Goal: Task Accomplishment & Management: Manage account settings

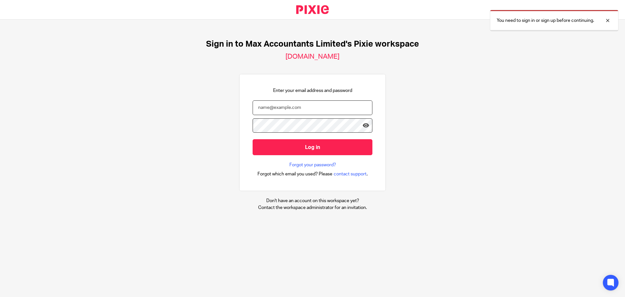
type input "tom@maxaccountants.co.uk"
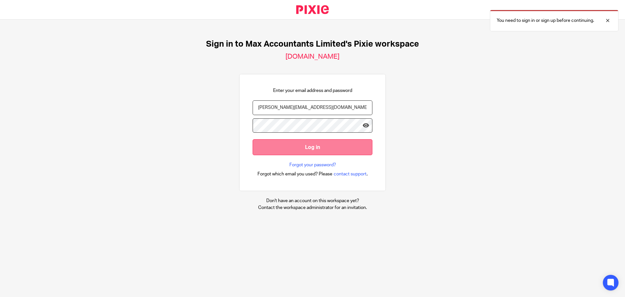
click at [301, 147] on input "Log in" at bounding box center [313, 147] width 120 height 16
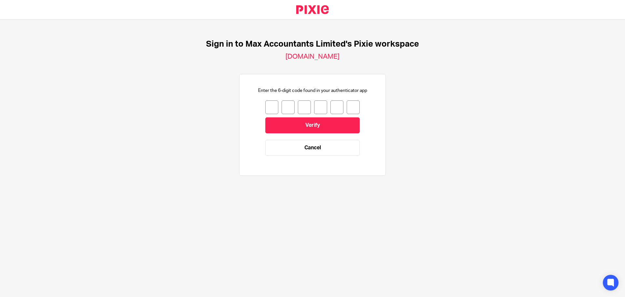
click at [271, 103] on input "number" at bounding box center [271, 107] width 13 height 14
type input "9"
type input "0"
type input "7"
type input "5"
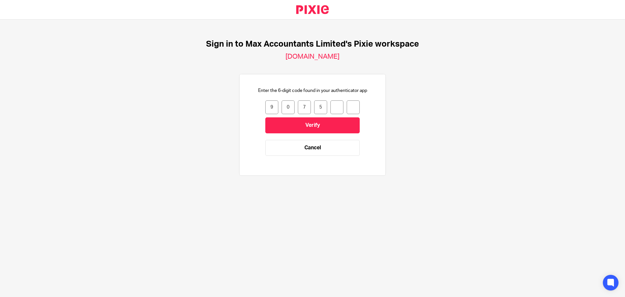
type input "7"
type input "6"
click at [301, 129] on input "Verify" at bounding box center [312, 125] width 94 height 16
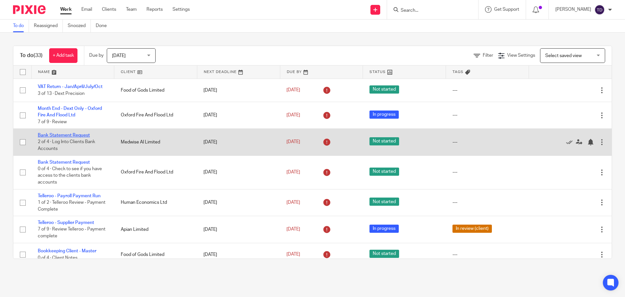
click at [75, 136] on link "Bank Statement Request" at bounding box center [64, 135] width 52 height 5
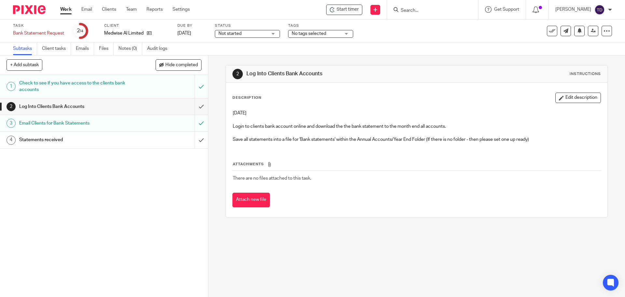
click at [41, 143] on h1 "Statements received" at bounding box center [75, 140] width 113 height 10
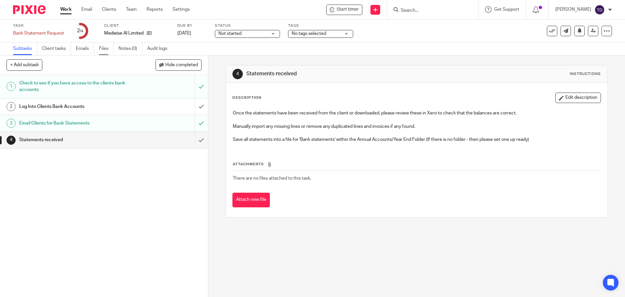
click at [104, 52] on link "Files" at bounding box center [106, 48] width 15 height 13
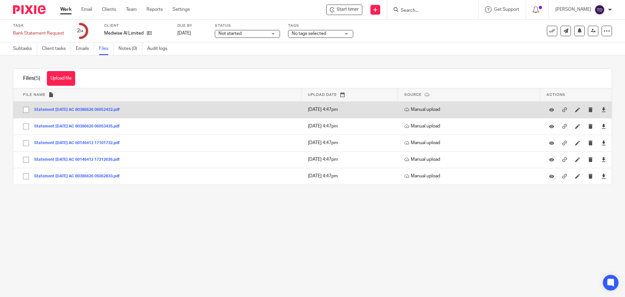
drag, startPoint x: 77, startPoint y: 108, endPoint x: 54, endPoint y: 109, distance: 23.2
click at [54, 109] on button "Statement 04-JUL-25 AC 80386626 06052432.pdf" at bounding box center [79, 109] width 91 height 5
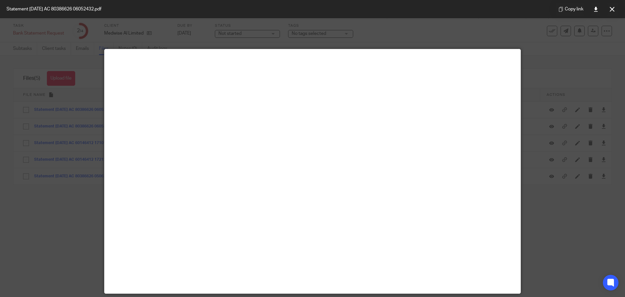
click at [54, 109] on div at bounding box center [312, 148] width 625 height 297
click at [67, 224] on div at bounding box center [312, 148] width 625 height 297
click at [607, 11] on button at bounding box center [612, 9] width 13 height 13
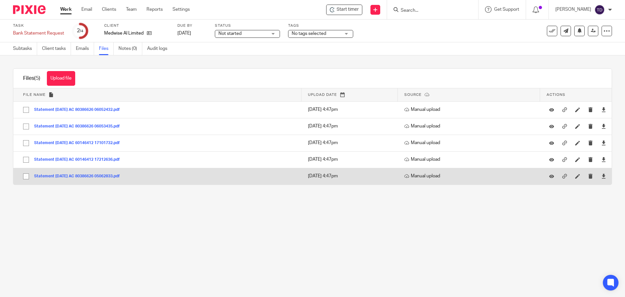
click at [112, 174] on button "Statement 04-SEP-25 AC 80386626 05062833.pdf" at bounding box center [79, 176] width 91 height 5
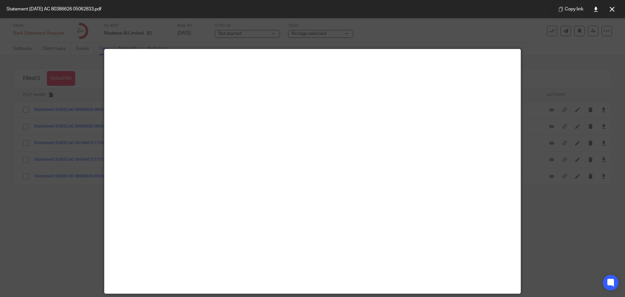
click at [550, 229] on div at bounding box center [312, 148] width 625 height 297
click at [612, 8] on icon at bounding box center [612, 9] width 5 height 5
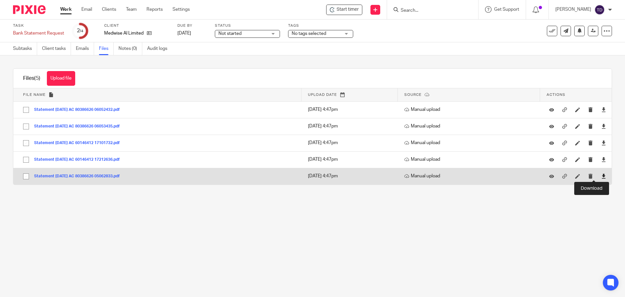
click at [602, 177] on icon at bounding box center [604, 176] width 5 height 5
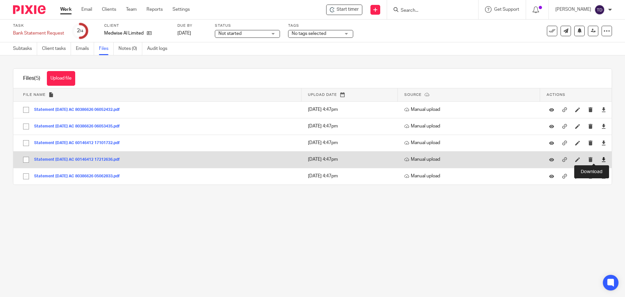
click at [602, 160] on icon at bounding box center [604, 159] width 5 height 5
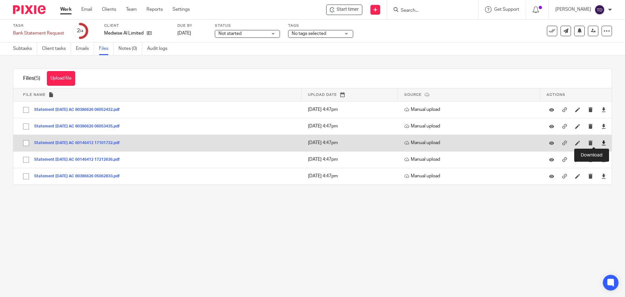
click at [602, 143] on icon at bounding box center [604, 142] width 5 height 5
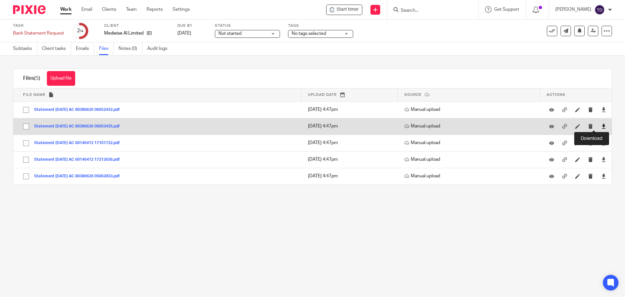
click at [602, 124] on icon at bounding box center [604, 126] width 5 height 5
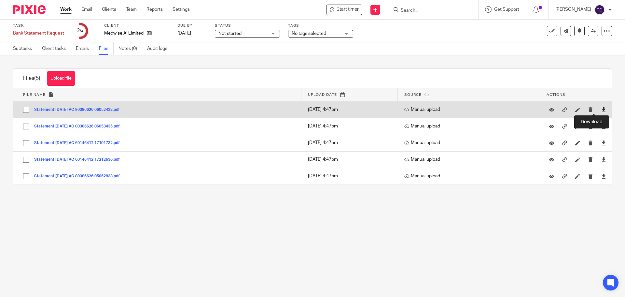
click at [602, 108] on icon at bounding box center [604, 109] width 5 height 5
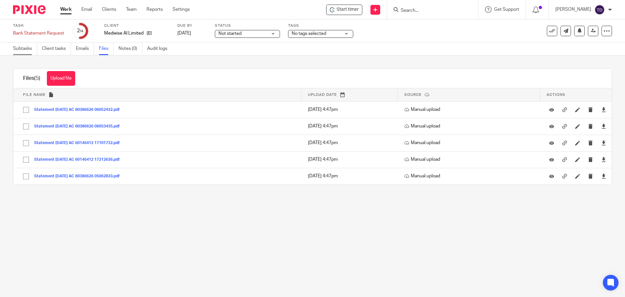
click at [28, 50] on link "Subtasks" at bounding box center [25, 48] width 24 height 13
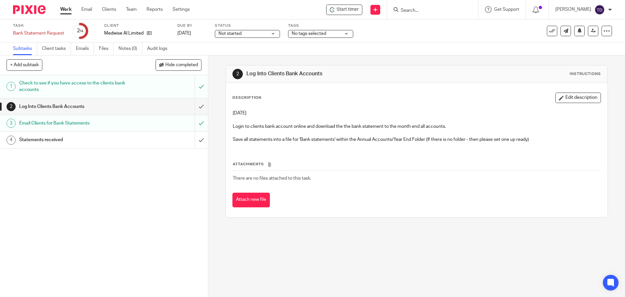
click at [98, 145] on h1 "Statements received" at bounding box center [75, 140] width 113 height 10
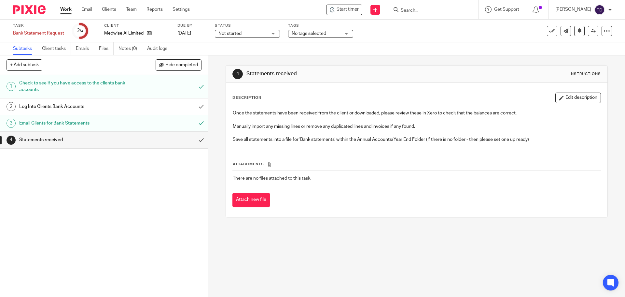
click at [88, 89] on h1 "Check to see if you have access to the clients bank accounts" at bounding box center [75, 86] width 113 height 17
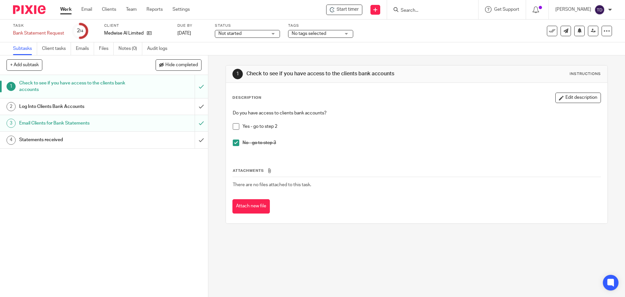
click at [70, 141] on h1 "Statements received" at bounding box center [75, 140] width 113 height 10
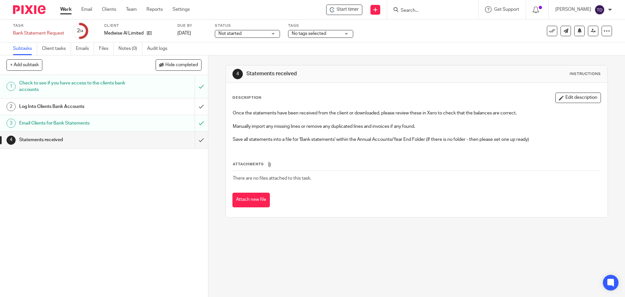
click at [607, 131] on div "4 Statements received Instructions Description Edit description Once the statem…" at bounding box center [416, 175] width 417 height 241
click at [143, 114] on link "2 Log Into Clients Bank Accounts" at bounding box center [97, 106] width 195 height 16
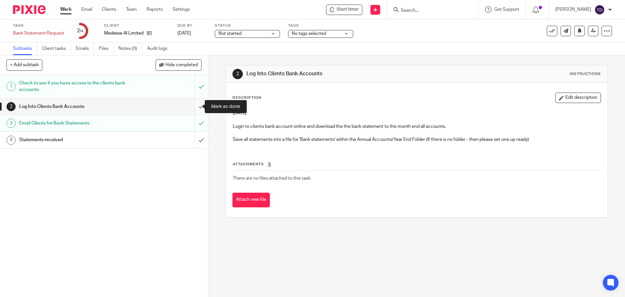
click at [194, 105] on input "submit" at bounding box center [104, 106] width 208 height 16
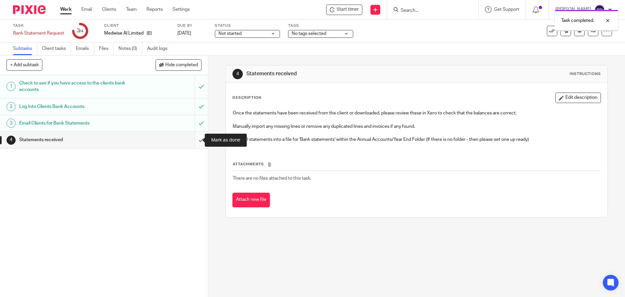
click at [195, 140] on input "submit" at bounding box center [104, 140] width 208 height 16
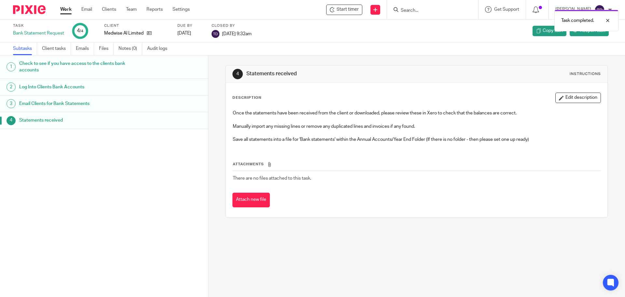
click at [68, 6] on div "Work Email Clients Team Reports Settings Work Email Clients Team Reports Settin…" at bounding box center [127, 9] width 146 height 19
click at [67, 8] on link "Work" at bounding box center [65, 9] width 11 height 7
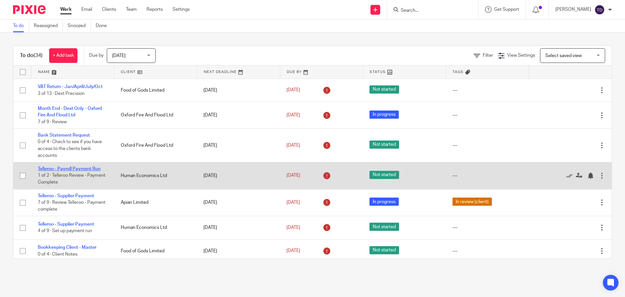
click at [82, 167] on link "Telleroo - Payroll Payment Run" at bounding box center [69, 168] width 63 height 5
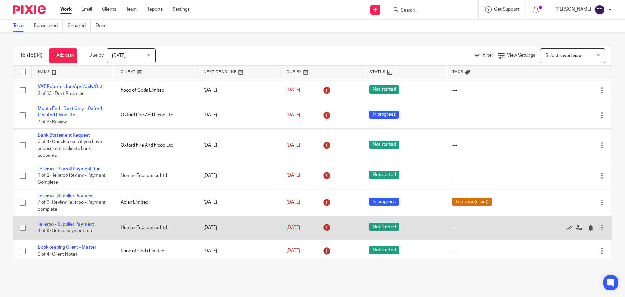
click at [81, 221] on td "Telleroo - Supplier Payment 4 of 9 · Set up payment run" at bounding box center [72, 227] width 83 height 23
click at [80, 223] on link "Telleroo - Supplier Payment" at bounding box center [66, 224] width 56 height 5
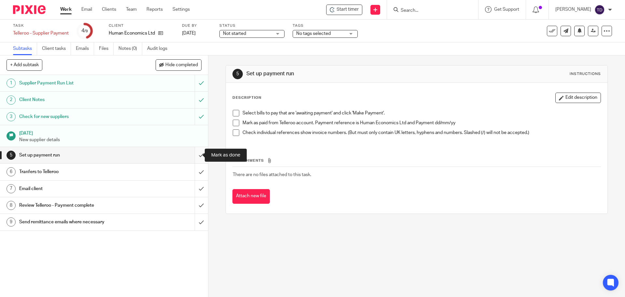
click at [199, 153] on input "submit" at bounding box center [104, 155] width 208 height 16
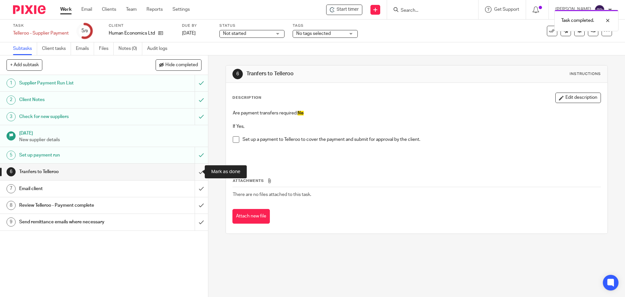
click at [195, 177] on input "submit" at bounding box center [104, 171] width 208 height 16
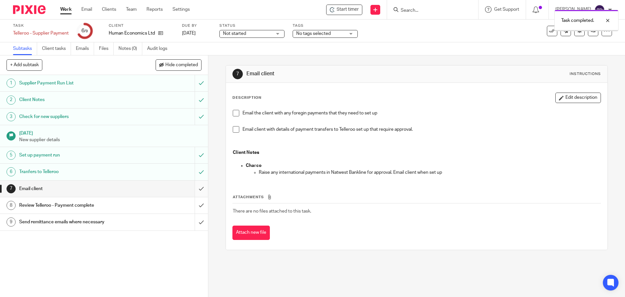
click at [193, 189] on input "submit" at bounding box center [104, 188] width 208 height 16
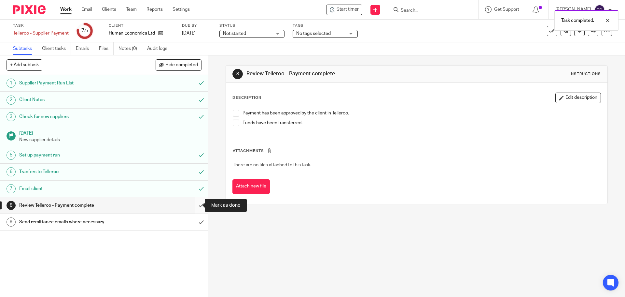
click at [193, 204] on input "submit" at bounding box center [104, 205] width 208 height 16
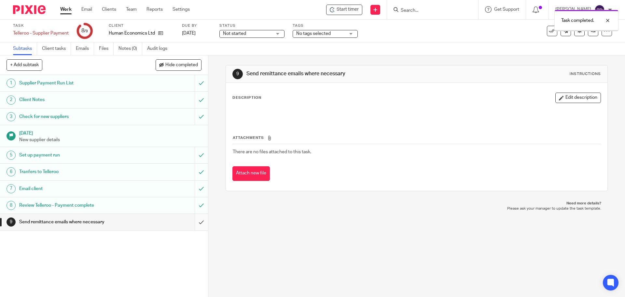
click at [194, 224] on input "submit" at bounding box center [104, 222] width 208 height 16
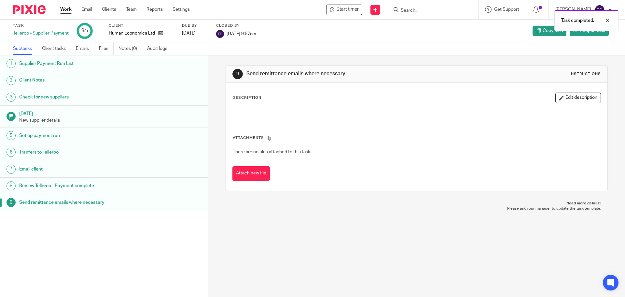
click at [64, 9] on link "Work" at bounding box center [65, 9] width 11 height 7
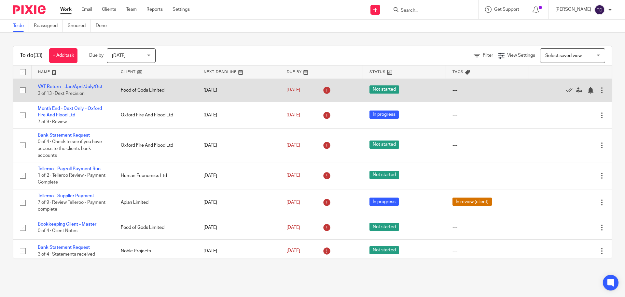
click at [599, 91] on div at bounding box center [602, 90] width 7 height 7
click at [599, 90] on div at bounding box center [602, 90] width 7 height 7
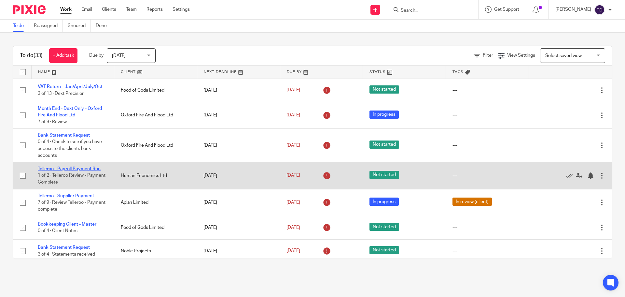
click at [82, 170] on link "Telleroo - Payroll Payment Run" at bounding box center [69, 168] width 63 height 5
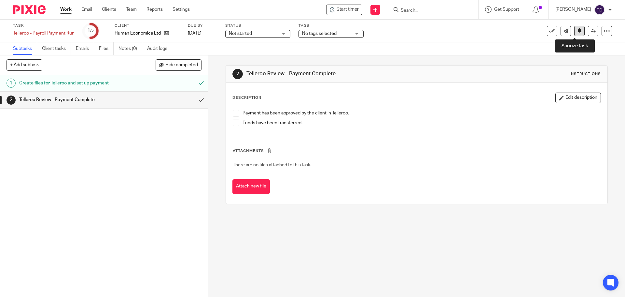
click at [577, 29] on icon at bounding box center [579, 30] width 5 height 5
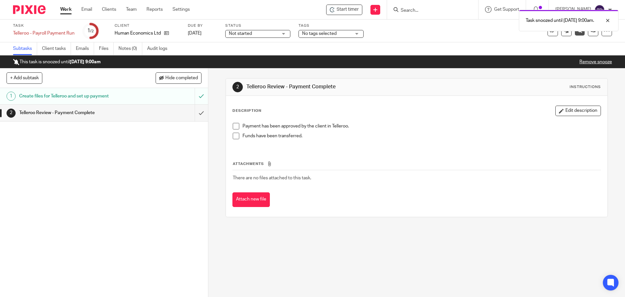
click at [69, 10] on link "Work" at bounding box center [65, 9] width 11 height 7
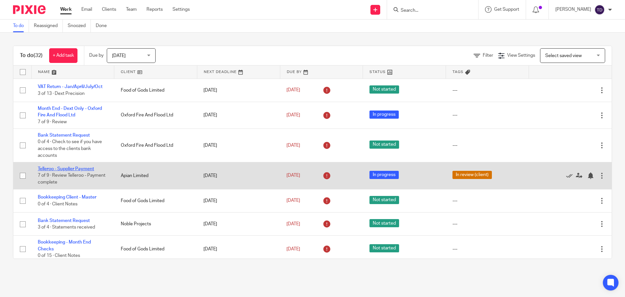
click at [74, 169] on link "Telleroo - Supplier Payment" at bounding box center [66, 168] width 56 height 5
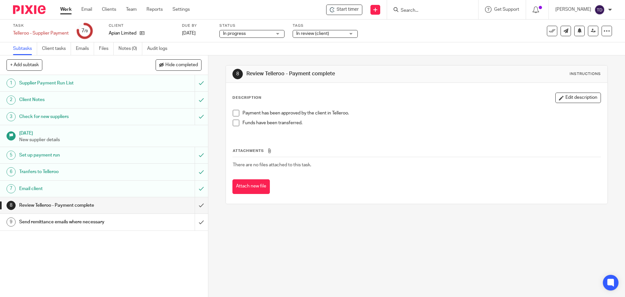
click at [186, 206] on link "8 Review Telleroo - Payment complete" at bounding box center [97, 205] width 195 height 16
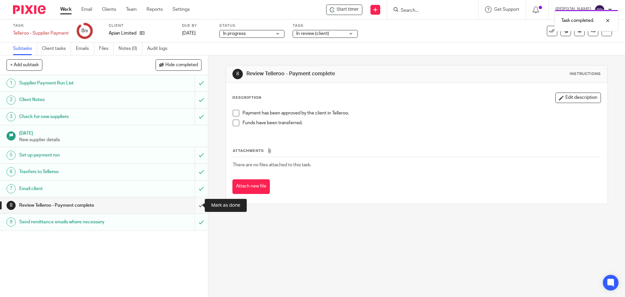
click at [194, 199] on input "submit" at bounding box center [104, 205] width 208 height 16
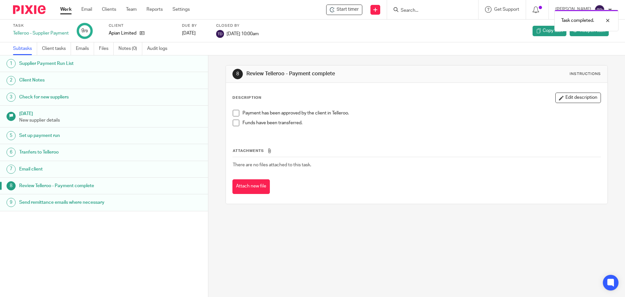
click at [67, 7] on link "Work" at bounding box center [65, 9] width 11 height 7
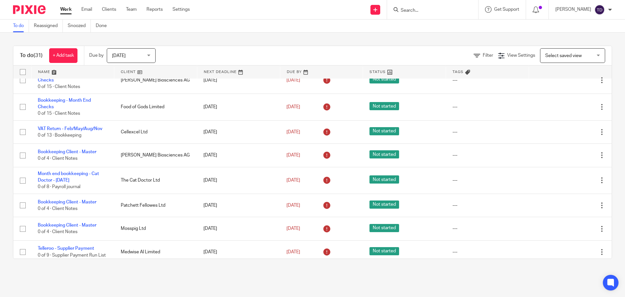
scroll to position [358, 0]
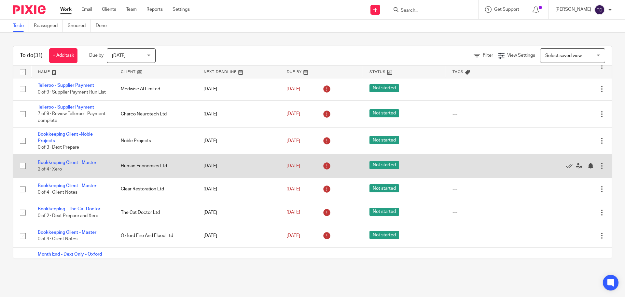
click at [154, 171] on td "Human Economics Ltd" at bounding box center [155, 165] width 83 height 23
click at [154, 168] on td "Human Economics Ltd" at bounding box center [155, 165] width 83 height 23
click at [76, 165] on link "Bookkeeping Client - Master" at bounding box center [67, 162] width 59 height 5
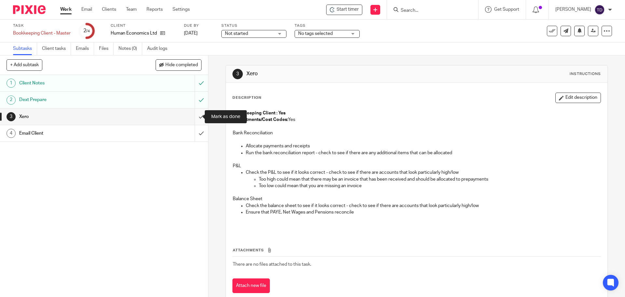
click at [192, 114] on input "submit" at bounding box center [104, 116] width 208 height 16
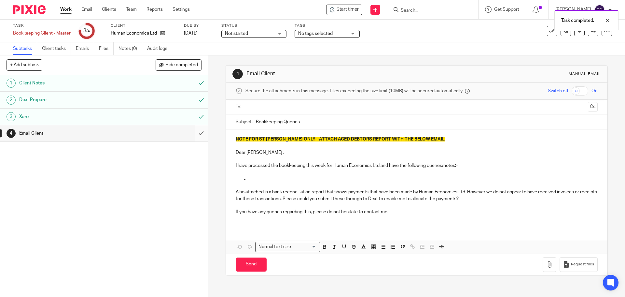
click at [193, 135] on input "submit" at bounding box center [104, 133] width 208 height 16
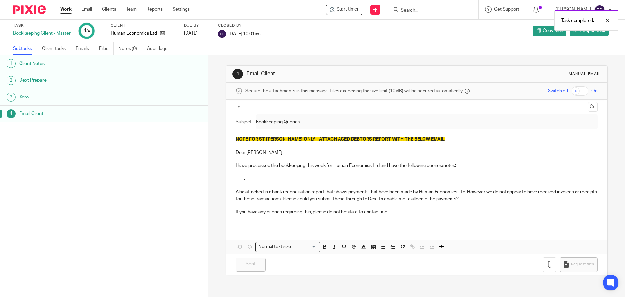
click at [64, 5] on div "Work Email Clients Team Reports Settings Work Email Clients Team Reports Settin…" at bounding box center [127, 9] width 146 height 19
click at [64, 9] on link "Work" at bounding box center [65, 9] width 11 height 7
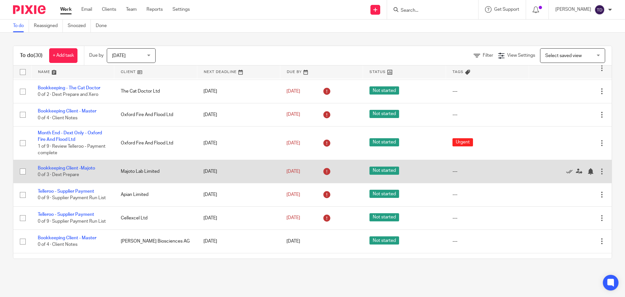
scroll to position [585, 0]
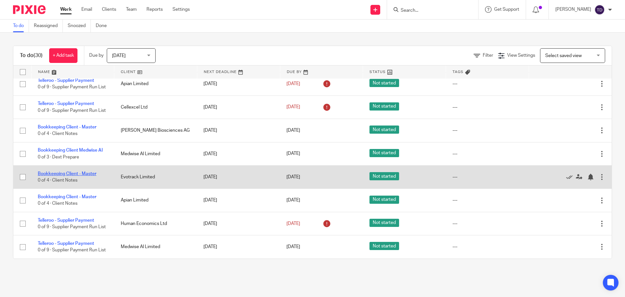
click at [57, 171] on link "Bookkeeping Client - Master" at bounding box center [67, 173] width 59 height 5
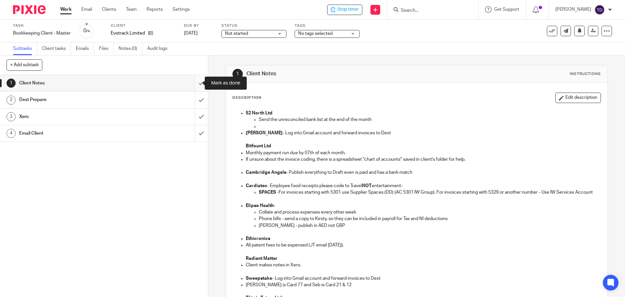
click at [194, 78] on input "submit" at bounding box center [104, 83] width 208 height 16
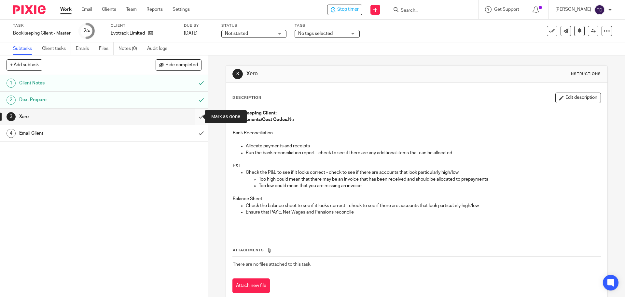
click at [192, 116] on input "submit" at bounding box center [104, 116] width 208 height 16
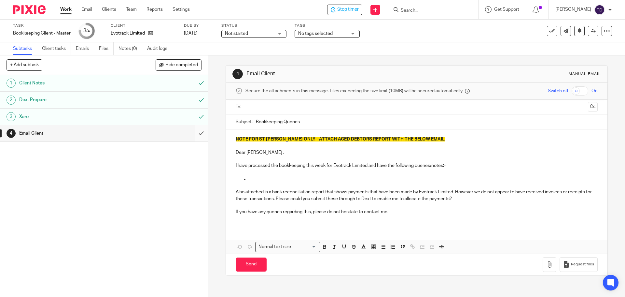
click at [195, 133] on input "submit" at bounding box center [104, 133] width 208 height 16
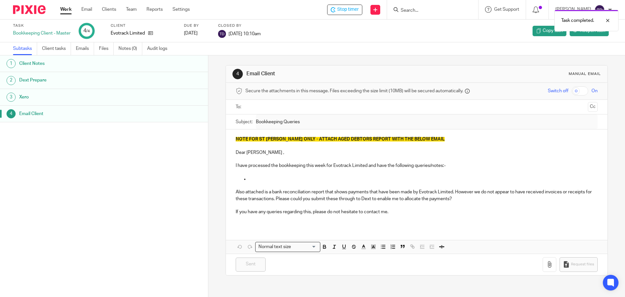
click at [64, 8] on link "Work" at bounding box center [65, 9] width 11 height 7
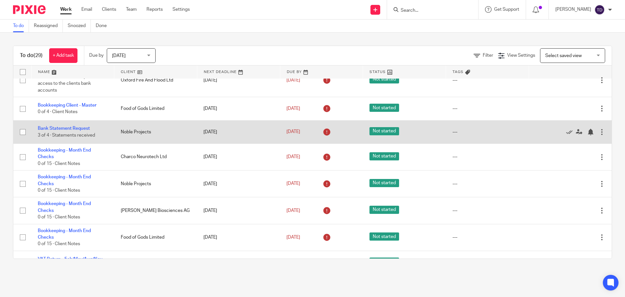
scroll to position [98, 0]
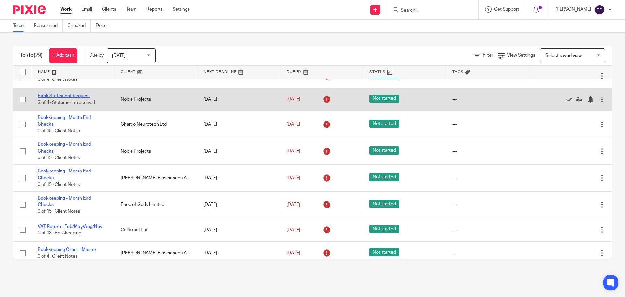
click at [72, 94] on link "Bank Statement Request" at bounding box center [64, 95] width 52 height 5
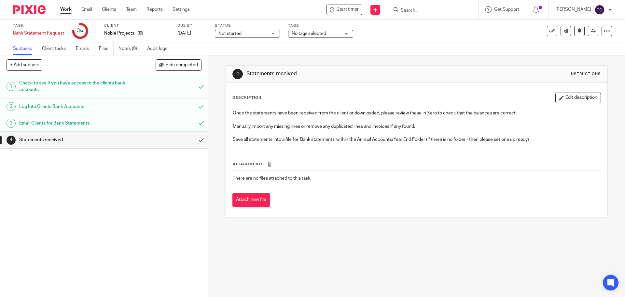
click at [402, 95] on div "Description Edit description" at bounding box center [417, 97] width 368 height 10
click at [136, 120] on div "Email Clients for Bank Statements" at bounding box center [103, 123] width 169 height 10
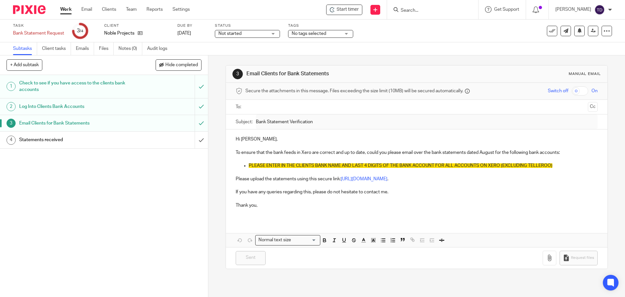
click at [70, 7] on link "Work" at bounding box center [65, 9] width 11 height 7
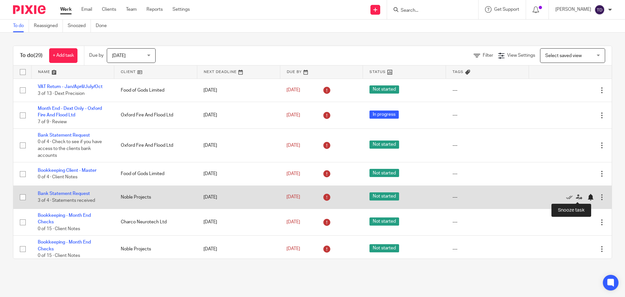
click at [588, 196] on div at bounding box center [591, 197] width 7 height 7
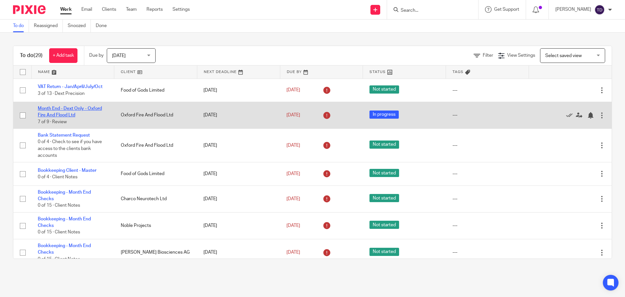
click at [69, 113] on link "Month End - Dext Only - Oxford Fire And Flood Ltd" at bounding box center [70, 111] width 64 height 11
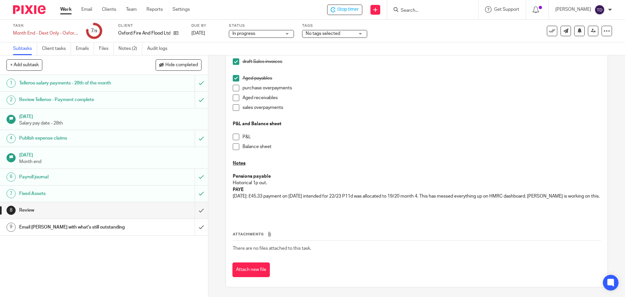
scroll to position [55, 0]
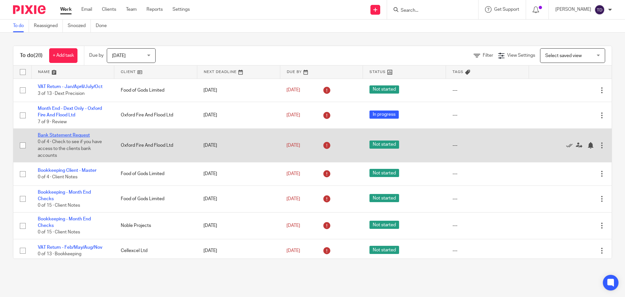
click at [72, 134] on link "Bank Statement Request" at bounding box center [64, 135] width 52 height 5
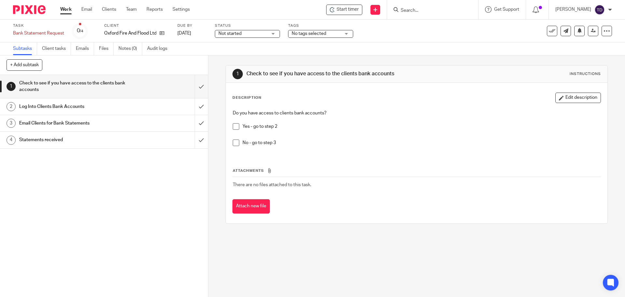
click at [235, 144] on span at bounding box center [236, 142] width 7 height 7
click at [120, 106] on h1 "Log Into Clients Bank Accounts" at bounding box center [75, 107] width 113 height 10
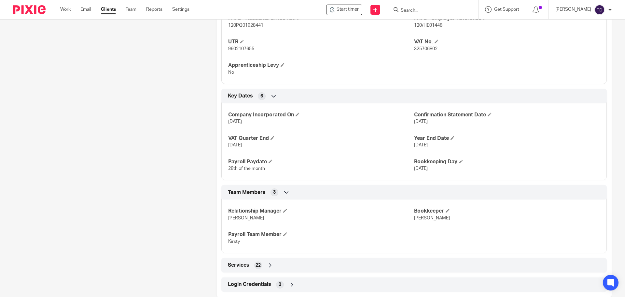
scroll to position [332, 0]
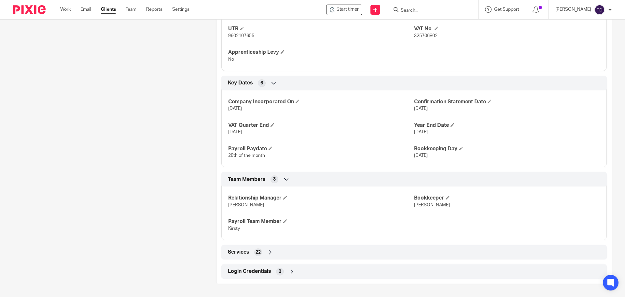
click at [279, 269] on span "2" at bounding box center [280, 271] width 3 height 7
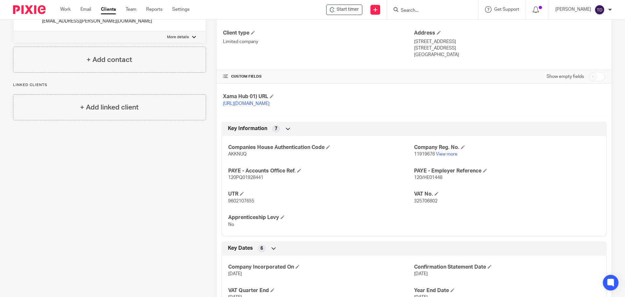
scroll to position [0, 0]
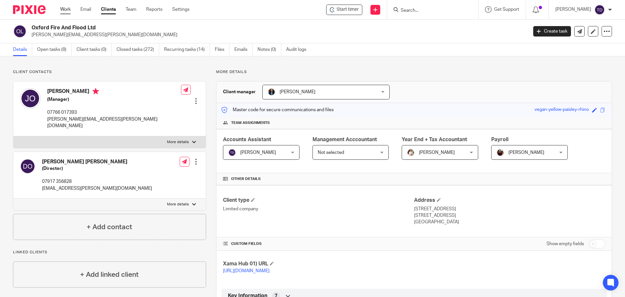
click at [62, 7] on link "Work" at bounding box center [65, 9] width 10 height 7
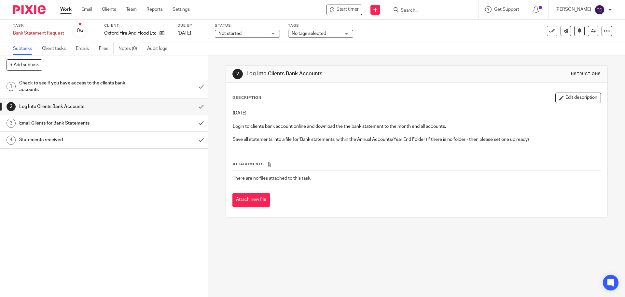
click at [122, 119] on h1 "Email Clients for Bank Statements" at bounding box center [75, 123] width 113 height 10
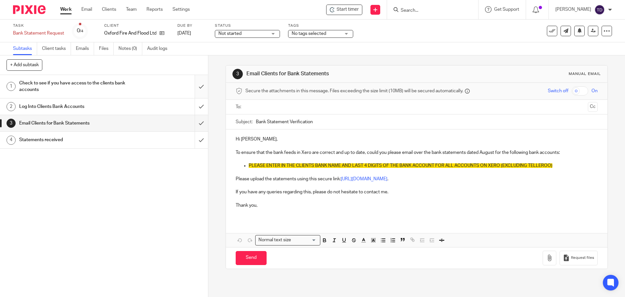
drag, startPoint x: 0, startPoint y: 0, endPoint x: 194, endPoint y: 87, distance: 212.7
click at [194, 87] on input "submit" at bounding box center [104, 86] width 208 height 23
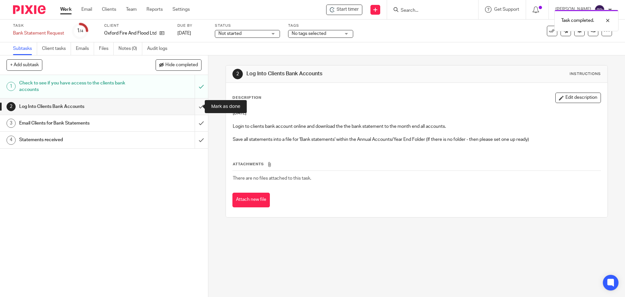
click at [194, 106] on input "submit" at bounding box center [104, 106] width 208 height 16
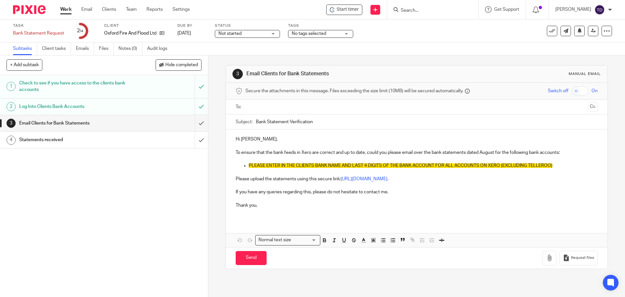
click at [556, 165] on p "PLEASE ENTER IN THE CLIENTS BANK NAME AND LAST 4 DIGITS OF THE BANK ACCOUNT FOR…" at bounding box center [423, 165] width 349 height 7
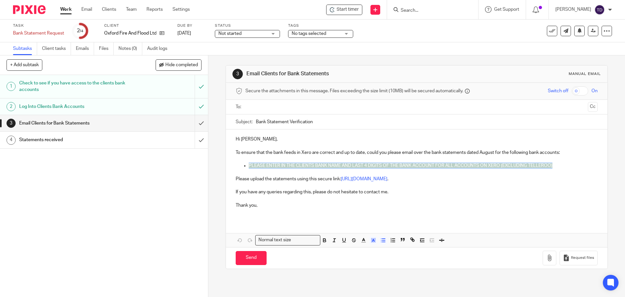
drag, startPoint x: 560, startPoint y: 165, endPoint x: 247, endPoint y: 167, distance: 312.7
click at [249, 167] on p "PLEASE ENTER IN THE CLIENTS BANK NAME AND LAST 4 DIGITS OF THE BANK ACCOUNT FOR…" at bounding box center [423, 165] width 349 height 7
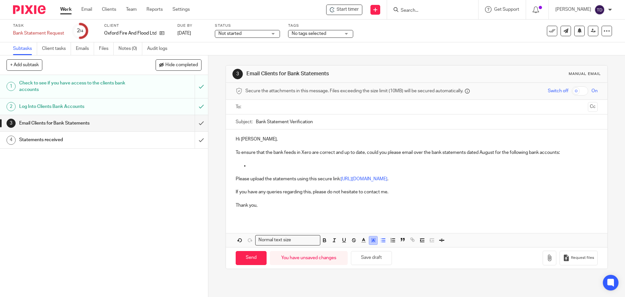
click at [371, 242] on icon "button" at bounding box center [374, 240] width 6 height 6
click at [358, 248] on div "color:#FFFFFF" at bounding box center [359, 249] width 2 height 2
click at [346, 163] on p "Natwest Business Current Account **1317" at bounding box center [423, 165] width 349 height 7
drag, startPoint x: 341, startPoint y: 162, endPoint x: 336, endPoint y: 168, distance: 7.8
click at [336, 167] on div "Hi Julia, To ensure that the bank feeds in Xero are correct and up to date, cou…" at bounding box center [416, 174] width 381 height 91
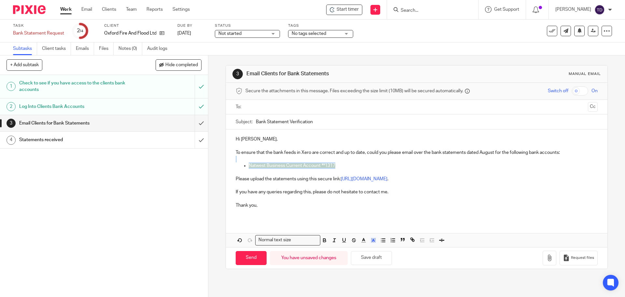
click at [338, 165] on p "Natwest Business Current Account **1317" at bounding box center [423, 165] width 349 height 7
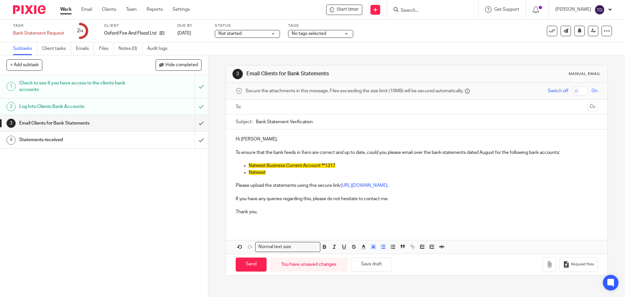
click at [280, 174] on p "Natwest" at bounding box center [423, 172] width 349 height 7
click at [309, 173] on p "Natwest Savings Account **" at bounding box center [423, 172] width 349 height 7
drag, startPoint x: 320, startPoint y: 174, endPoint x: 238, endPoint y: 167, distance: 82.3
click at [238, 167] on ul "Natwest Business Current Account **1317 Natwest Savings Account **4465" at bounding box center [417, 168] width 362 height 13
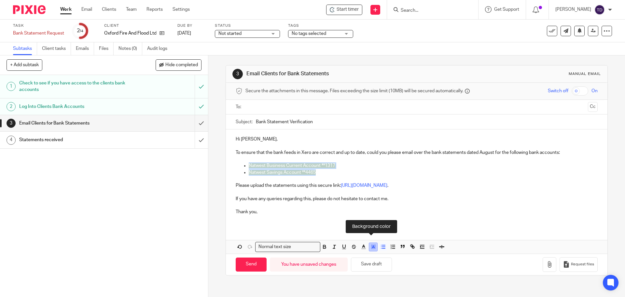
click at [371, 247] on icon "button" at bounding box center [374, 247] width 6 height 6
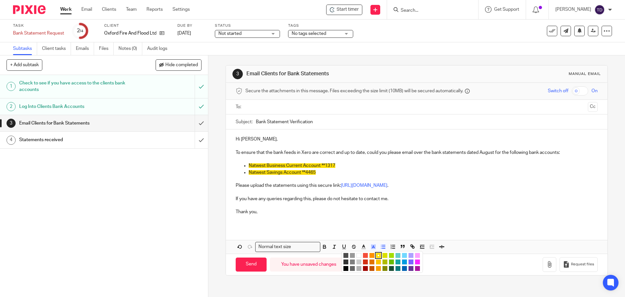
click at [357, 254] on li "color:#FFFFFF" at bounding box center [359, 255] width 5 height 5
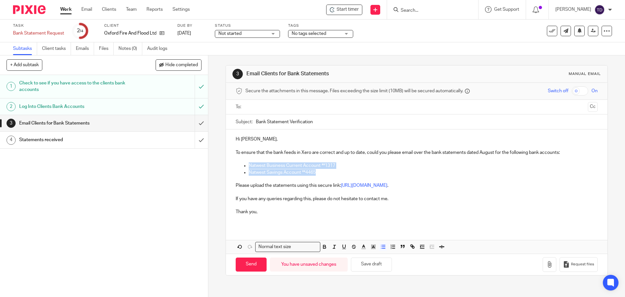
click at [360, 168] on p "Natwest Business Current Account **1317" at bounding box center [423, 165] width 349 height 7
drag, startPoint x: 335, startPoint y: 171, endPoint x: 321, endPoint y: 174, distance: 14.6
click at [335, 172] on p "Natwest Savings Account **4465" at bounding box center [423, 172] width 349 height 7
drag, startPoint x: 309, startPoint y: 173, endPoint x: 298, endPoint y: 173, distance: 10.7
click at [309, 173] on p "Natwest Savings Account **4465" at bounding box center [423, 172] width 349 height 7
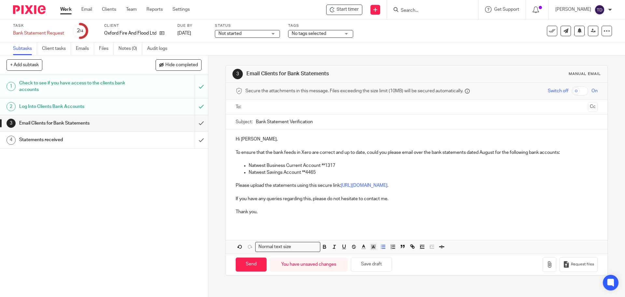
click at [266, 195] on p "If you have any queries regarding this, please do not hesitate to contact me." at bounding box center [417, 198] width 362 height 7
click at [294, 184] on p "Please upload the statements using this secure link: https://maxaccountants.use…" at bounding box center [417, 185] width 362 height 7
click at [288, 195] on p "If you have any queries regarding this, please do not hesitate to contact me." at bounding box center [417, 198] width 362 height 7
drag, startPoint x: 268, startPoint y: 213, endPoint x: 234, endPoint y: 212, distance: 33.5
click at [236, 212] on p "Thank you," at bounding box center [417, 211] width 362 height 7
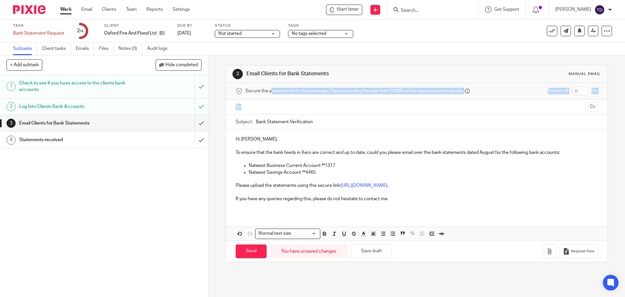
click at [251, 99] on form "Secure the attachments in this message. Files exceeding the size limit (10MB) w…" at bounding box center [416, 172] width 381 height 179
click at [250, 106] on input "text" at bounding box center [416, 106] width 337 height 7
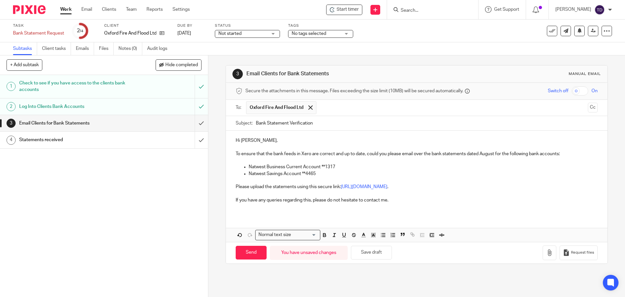
click at [327, 106] on input "text" at bounding box center [453, 107] width 266 height 13
type input "f"
click at [347, 132] on div "Hi [PERSON_NAME], To ensure that the bank feeds in Xero are correct and up to d…" at bounding box center [416, 173] width 381 height 84
click at [257, 250] on input "Send" at bounding box center [251, 253] width 31 height 14
click at [402, 197] on p "If you have any queries regarding this, please do not hesitate to contact me." at bounding box center [417, 200] width 362 height 7
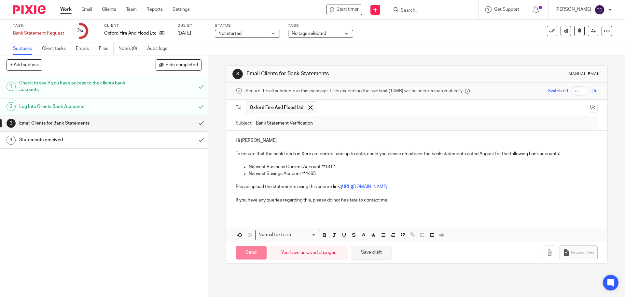
click at [368, 253] on button "Save draft" at bounding box center [371, 253] width 41 height 14
click at [395, 206] on p at bounding box center [417, 206] width 362 height 7
type input "Sent"
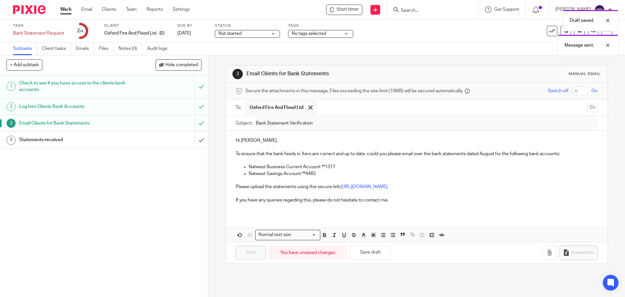
click at [382, 195] on p at bounding box center [417, 193] width 362 height 7
click at [323, 104] on input "text" at bounding box center [453, 107] width 266 height 13
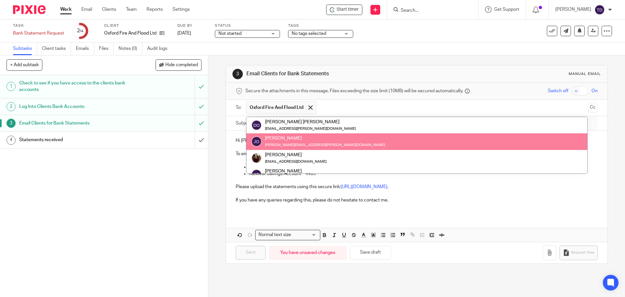
click at [296, 140] on div "[PERSON_NAME]" at bounding box center [325, 138] width 120 height 7
click at [277, 141] on div "[PERSON_NAME]" at bounding box center [325, 138] width 120 height 7
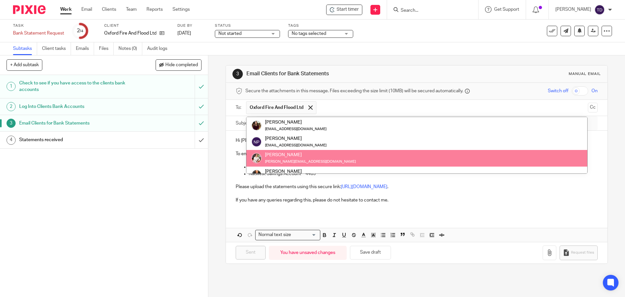
click at [253, 203] on p "If you have any queries regarding this, please do not hesitate to contact me." at bounding box center [417, 200] width 362 height 7
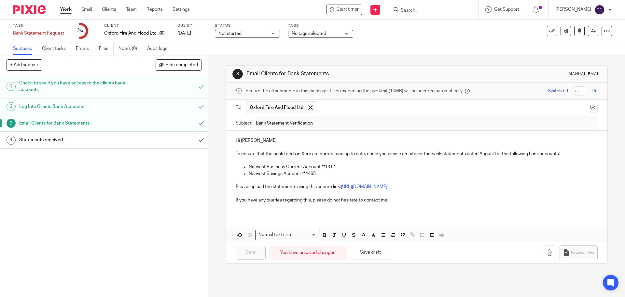
click at [357, 109] on input "text" at bounding box center [453, 107] width 266 height 13
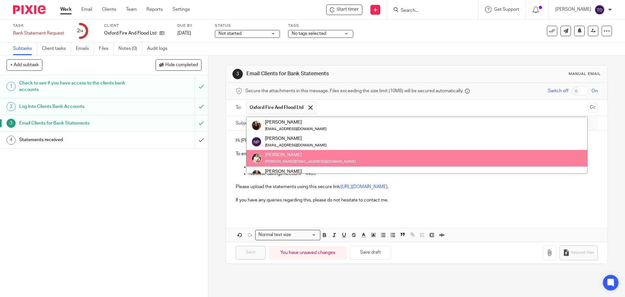
click at [354, 110] on input "text" at bounding box center [453, 107] width 266 height 13
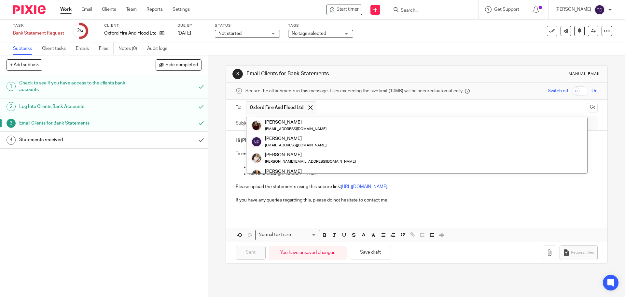
scroll to position [65, 0]
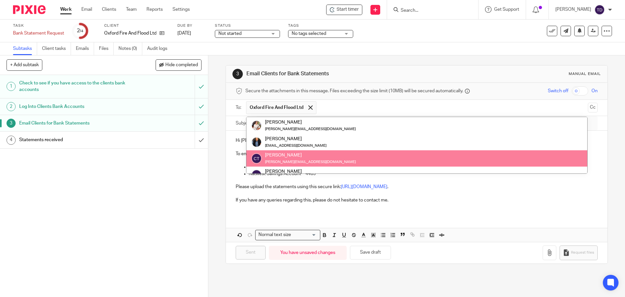
click at [257, 209] on p at bounding box center [417, 206] width 362 height 7
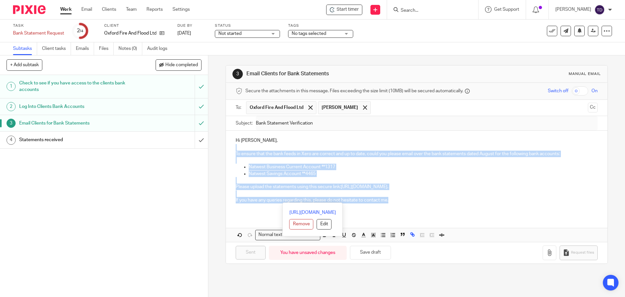
drag, startPoint x: 407, startPoint y: 201, endPoint x: 228, endPoint y: 149, distance: 186.6
click at [226, 148] on div "Hi [PERSON_NAME], To ensure that the bank feeds in Xero are correct and up to d…" at bounding box center [416, 173] width 381 height 84
click at [248, 161] on p at bounding box center [417, 160] width 362 height 7
click at [149, 99] on link "2 Log Into Clients Bank Accounts" at bounding box center [97, 106] width 195 height 16
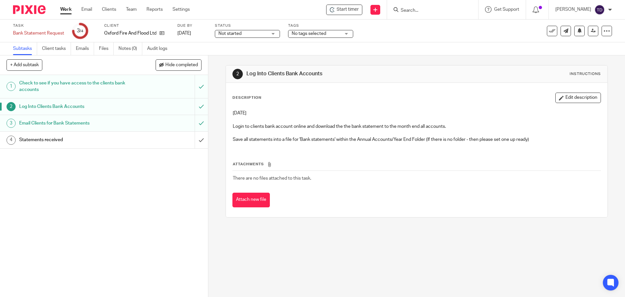
click at [148, 128] on div "Email Clients for Bank Statements" at bounding box center [103, 123] width 169 height 10
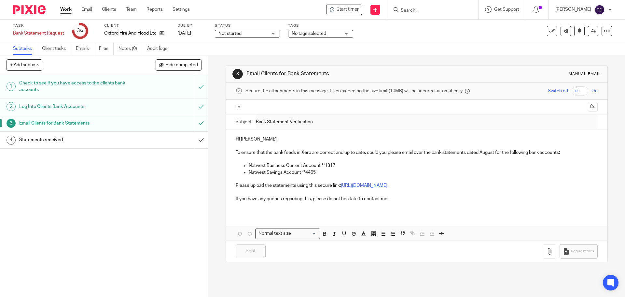
drag, startPoint x: 261, startPoint y: 105, endPoint x: 263, endPoint y: 108, distance: 4.4
click at [261, 105] on input "text" at bounding box center [416, 106] width 337 height 7
click at [319, 200] on p "If you have any queries regarding this, please do not hesitate to contact me." at bounding box center [417, 200] width 362 height 7
click at [403, 199] on p "If you have any queries regarding this, please do not hesitate to contact me." at bounding box center [417, 200] width 362 height 7
click at [397, 203] on div "Hi [PERSON_NAME], To ensure that the bank feeds in Xero are correct and up to d…" at bounding box center [416, 173] width 381 height 84
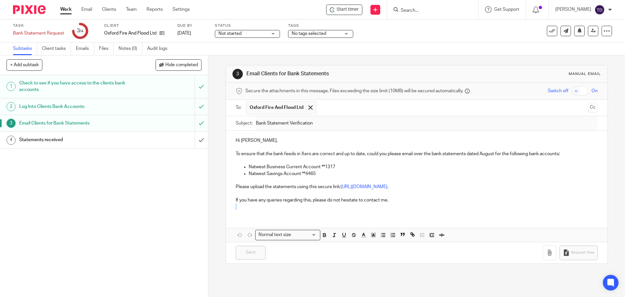
click at [399, 199] on p "If you have any queries regarding this, please do not hesitate to contact me." at bounding box center [417, 200] width 362 height 7
click at [256, 199] on p "If you have any queries regarding this, please do not hesitate to contact me." at bounding box center [417, 198] width 362 height 7
click at [411, 201] on p "If you have any queries regarding this, please do not hesitate to contact me." at bounding box center [417, 198] width 362 height 7
click at [279, 101] on div at bounding box center [417, 107] width 342 height 15
click at [276, 107] on input "text" at bounding box center [416, 106] width 337 height 7
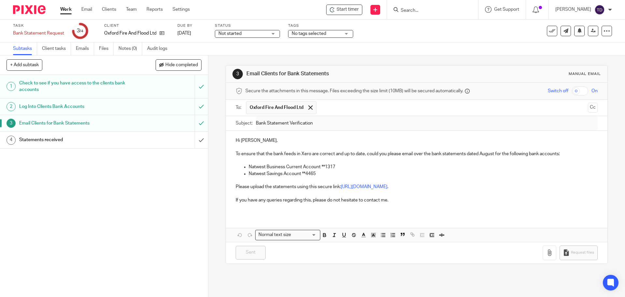
click at [260, 139] on p "Hi [PERSON_NAME]," at bounding box center [417, 140] width 362 height 7
click at [390, 198] on p "If you have any queries regarding this, please do not hesitate to contact me." at bounding box center [417, 200] width 362 height 7
click at [105, 139] on h1 "Statements received" at bounding box center [75, 140] width 113 height 10
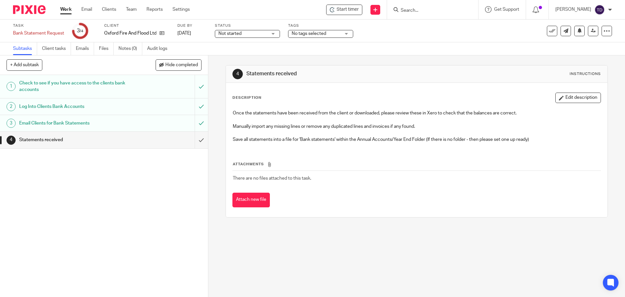
drag, startPoint x: 0, startPoint y: 0, endPoint x: 105, endPoint y: 125, distance: 163.2
click at [105, 125] on h1 "Email Clients for Bank Statements" at bounding box center [75, 123] width 113 height 10
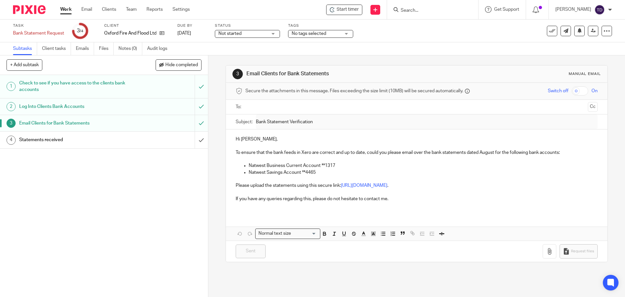
click at [261, 103] on ul at bounding box center [417, 107] width 342 height 11
click at [258, 108] on input "text" at bounding box center [416, 106] width 337 height 7
click at [266, 141] on p "Hi [PERSON_NAME]," at bounding box center [417, 140] width 362 height 7
drag, startPoint x: 300, startPoint y: 220, endPoint x: 303, endPoint y: 218, distance: 3.5
click at [302, 219] on div "Hi Julia, To ensure that the bank feeds in Xero are correct and up to date, cou…" at bounding box center [416, 186] width 381 height 111
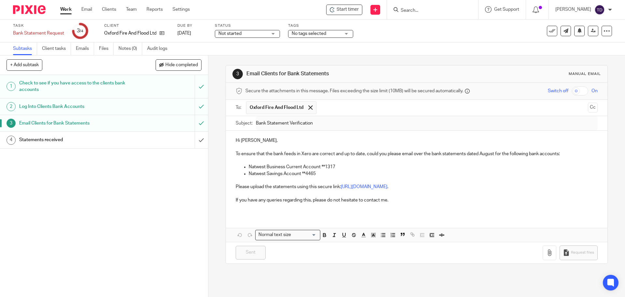
click at [326, 193] on p at bounding box center [417, 193] width 362 height 7
click at [305, 198] on p "If you have any queries regarding this, please do not hesitate to contact me." at bounding box center [417, 200] width 362 height 7
click at [279, 202] on p "If you have any queries regarding this, please do not hesitate to contact me." at bounding box center [417, 200] width 362 height 7
click at [249, 207] on p at bounding box center [417, 206] width 362 height 7
click at [241, 235] on form "Secure the attachments in this message. Files exceeding the size limit (10MB) w…" at bounding box center [416, 173] width 381 height 180
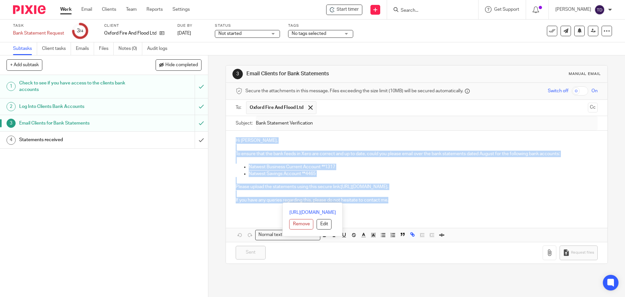
drag, startPoint x: 398, startPoint y: 203, endPoint x: 227, endPoint y: 144, distance: 181.4
click at [228, 143] on div "Hi Julia, To ensure that the bank feeds in Xero are correct and up to date, cou…" at bounding box center [416, 173] width 381 height 84
click at [226, 169] on div "Hi Julia, To ensure that the bank feeds in Xero are correct and up to date, cou…" at bounding box center [416, 173] width 381 height 84
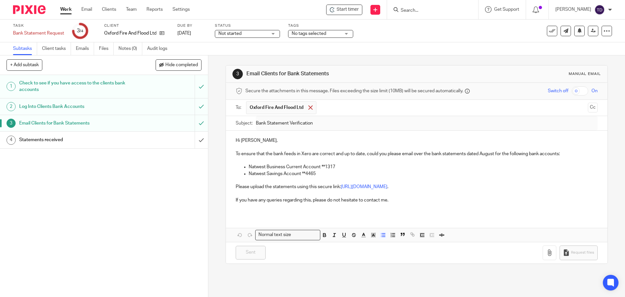
click at [308, 107] on span at bounding box center [310, 107] width 4 height 4
click at [297, 107] on input "text" at bounding box center [416, 106] width 337 height 7
click at [195, 123] on input "submit" at bounding box center [104, 123] width 208 height 16
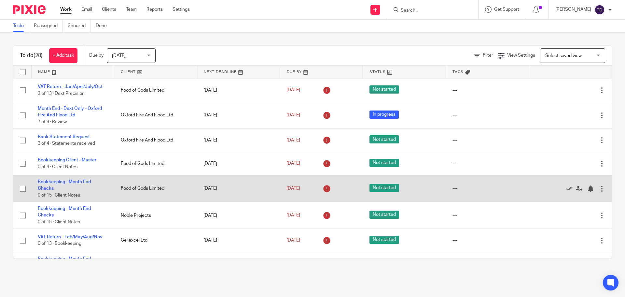
click at [26, 188] on input "checkbox" at bounding box center [23, 188] width 12 height 12
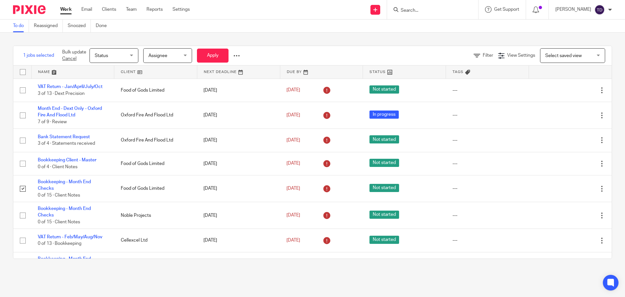
click at [121, 52] on span "Status" at bounding box center [112, 56] width 35 height 14
click at [121, 52] on div "Status Status" at bounding box center [114, 55] width 49 height 15
click at [120, 54] on span "Status" at bounding box center [112, 56] width 35 height 14
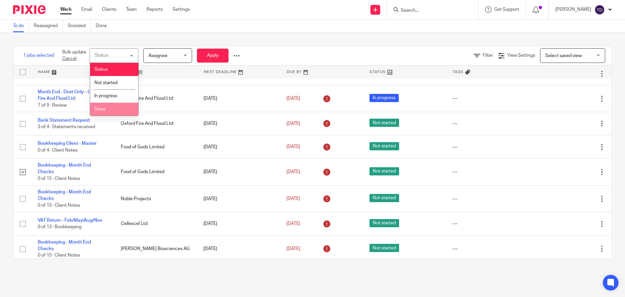
scroll to position [33, 0]
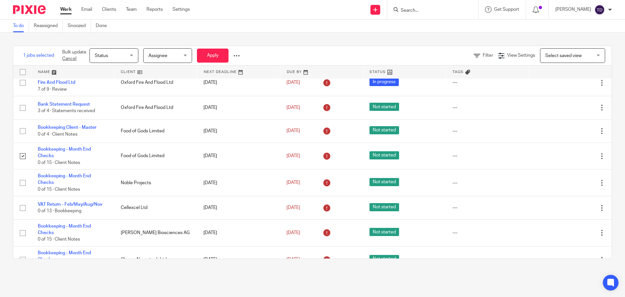
click at [3, 91] on div "1 jobs selected Bulk update Cancel Status Status Status Not started In progress…" at bounding box center [312, 152] width 625 height 239
click at [9, 179] on div "1 jobs selected Bulk update Cancel Status Status Status Not started In progress…" at bounding box center [312, 152] width 625 height 239
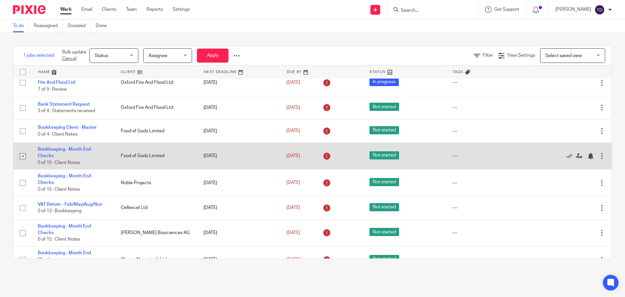
click at [22, 155] on input "checkbox" at bounding box center [23, 156] width 12 height 12
checkbox input "false"
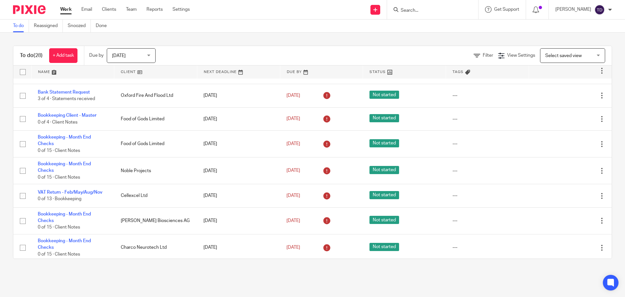
scroll to position [163, 0]
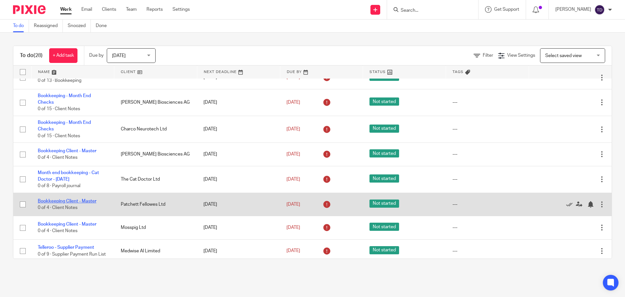
click at [57, 200] on link "Bookkeeping Client - Master" at bounding box center [67, 201] width 59 height 5
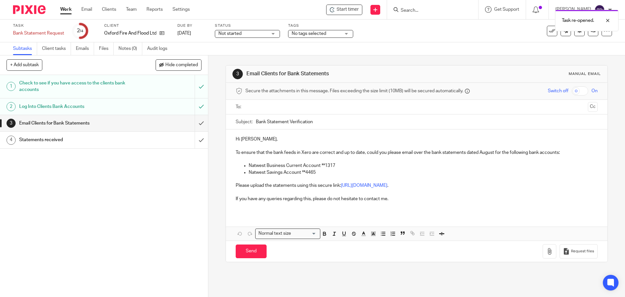
click at [253, 106] on input "text" at bounding box center [416, 106] width 337 height 7
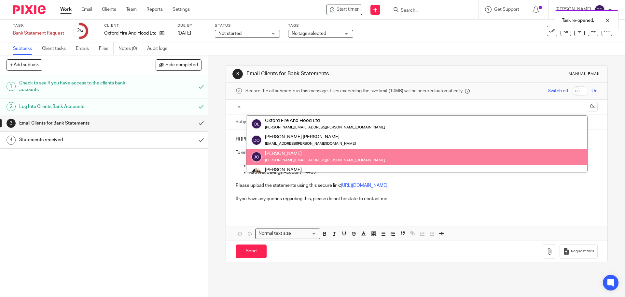
click at [333, 209] on div "Hi [PERSON_NAME], To ensure that the bank feeds in Xero are correct and up to d…" at bounding box center [416, 171] width 381 height 84
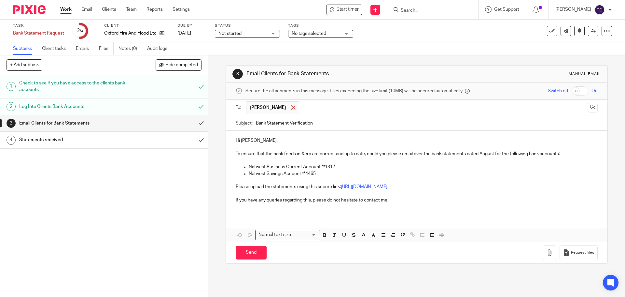
click at [295, 107] on span at bounding box center [293, 107] width 4 height 4
click at [295, 110] on input "text" at bounding box center [416, 106] width 337 height 7
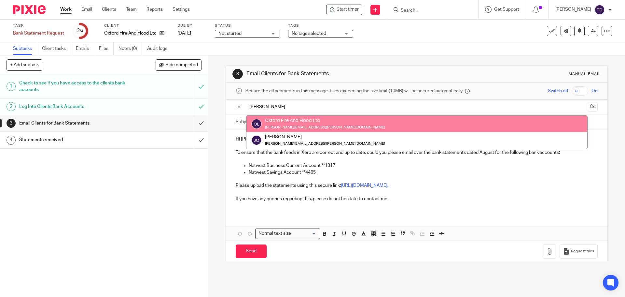
type input "[PERSON_NAME]"
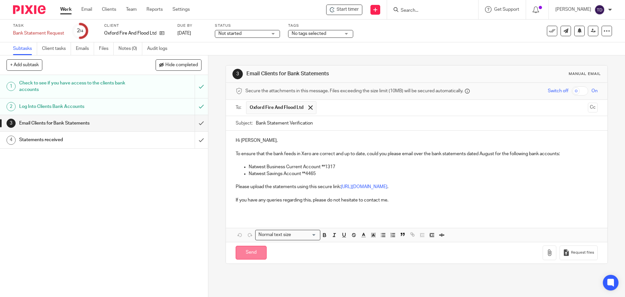
click at [251, 252] on input "Send" at bounding box center [251, 253] width 31 height 14
type input "Sent"
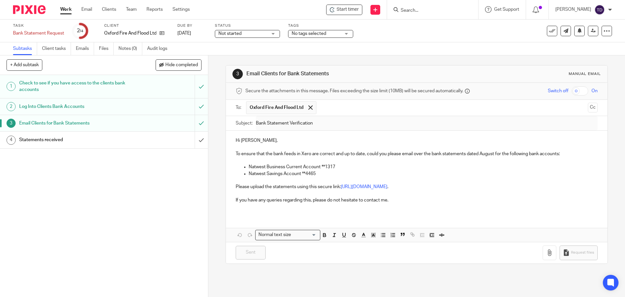
click at [64, 7] on link "Work" at bounding box center [65, 9] width 11 height 7
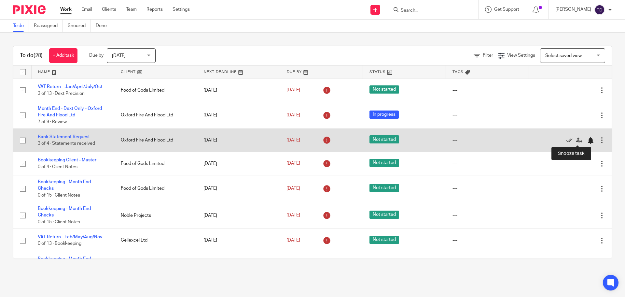
click at [588, 140] on div at bounding box center [591, 140] width 7 height 7
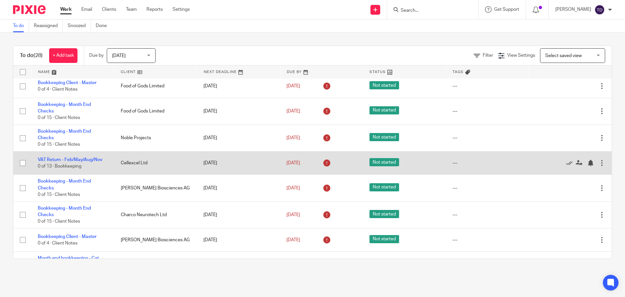
scroll to position [65, 0]
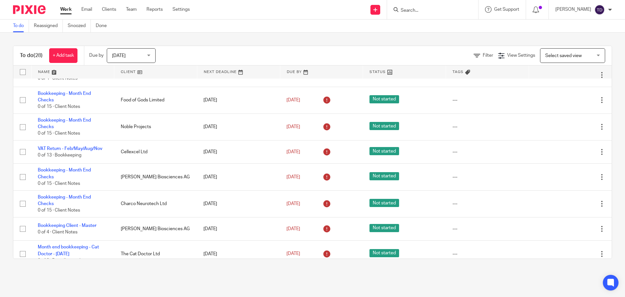
click at [122, 271] on div "To do (28) + Add task Due by Today Today Today Tomorrow This week Next week Thi…" at bounding box center [312, 152] width 625 height 239
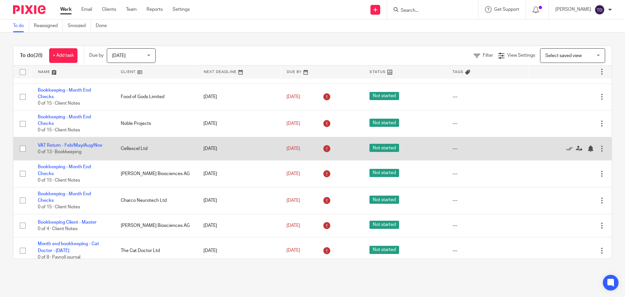
scroll to position [33, 0]
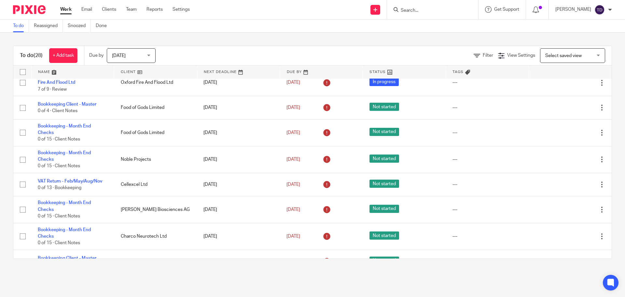
click at [247, 39] on div "To do (28) + Add task Due by Today Today Today Tomorrow This week Next week Thi…" at bounding box center [312, 152] width 625 height 239
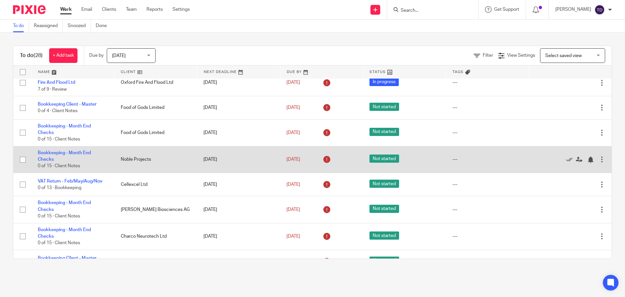
scroll to position [163, 0]
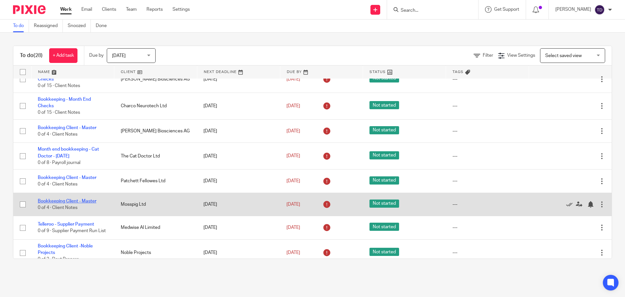
click at [66, 202] on link "Bookkeeping Client - Master" at bounding box center [67, 201] width 59 height 5
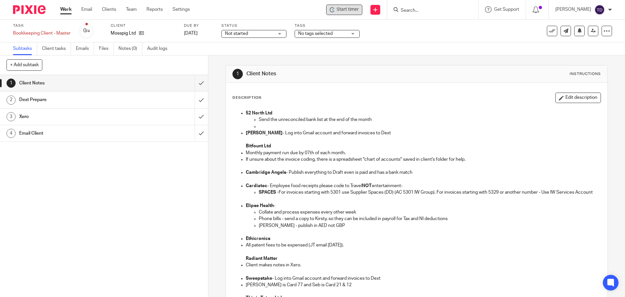
click at [359, 8] on span "Start timer" at bounding box center [348, 9] width 22 height 7
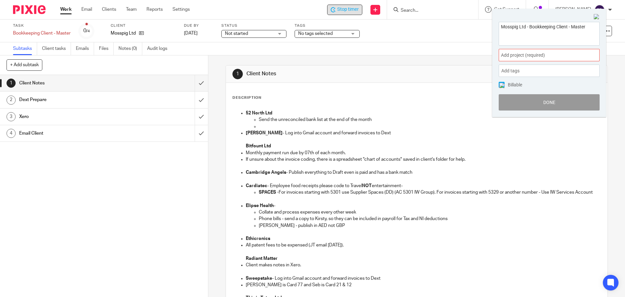
click at [517, 55] on span "Add project (required) :" at bounding box center [542, 55] width 82 height 7
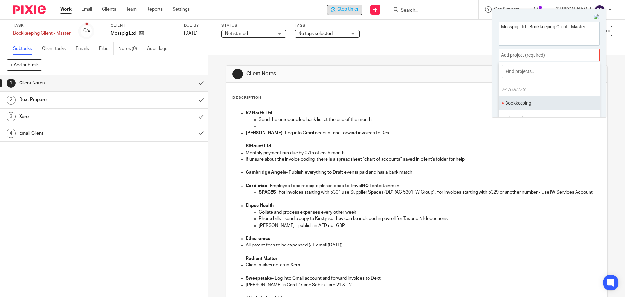
click at [517, 102] on li "Bookkeeping" at bounding box center [547, 103] width 85 height 7
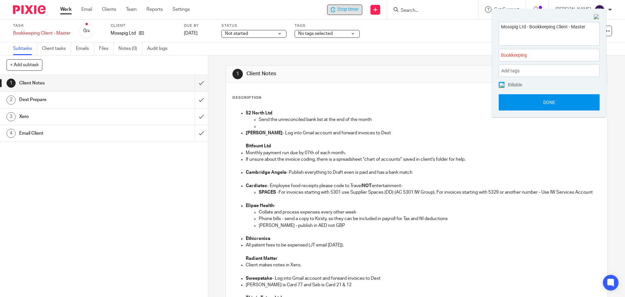
click at [534, 102] on button "Done" at bounding box center [549, 102] width 101 height 16
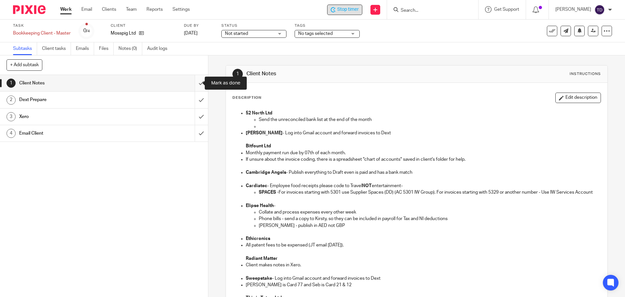
click at [193, 79] on input "submit" at bounding box center [104, 83] width 208 height 16
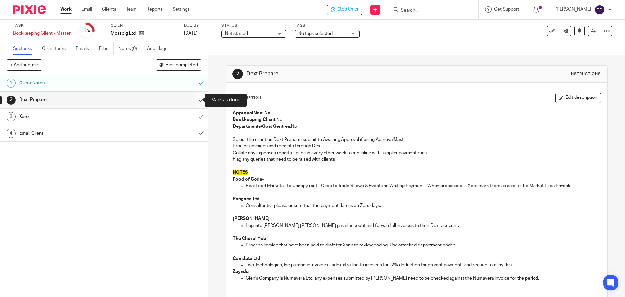
click at [193, 100] on input "submit" at bounding box center [104, 100] width 208 height 16
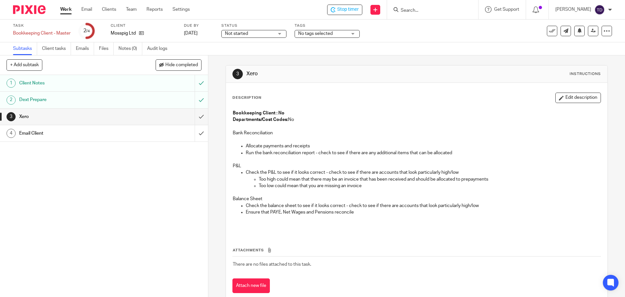
click at [129, 87] on div "Client Notes" at bounding box center [103, 83] width 169 height 10
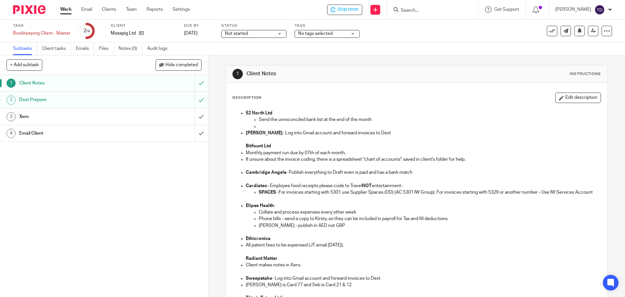
click at [60, 114] on h1 "Xero" at bounding box center [75, 117] width 113 height 10
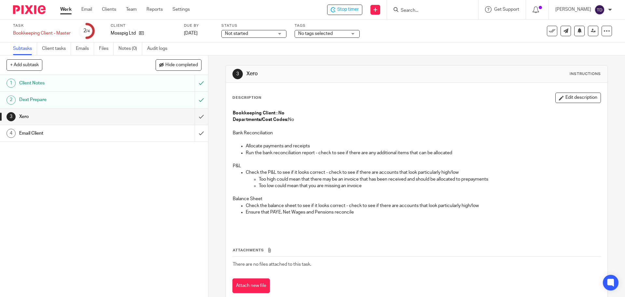
click at [149, 136] on div "Email Client" at bounding box center [103, 133] width 169 height 10
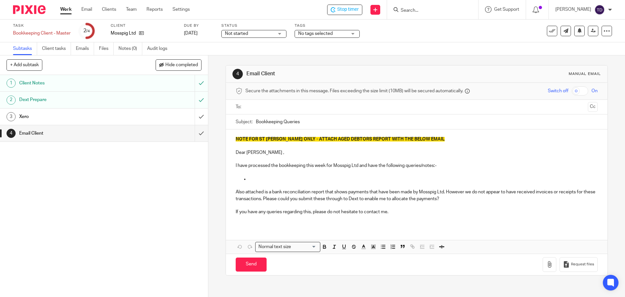
click at [280, 106] on input "text" at bounding box center [416, 106] width 337 height 7
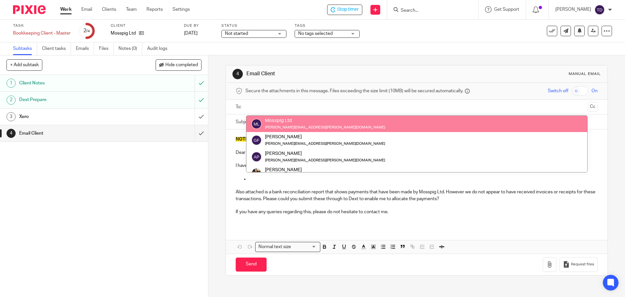
click at [165, 200] on div "1 Client Notes 2 Dext Prepare 3 Xero 4 Email Client" at bounding box center [104, 186] width 208 height 222
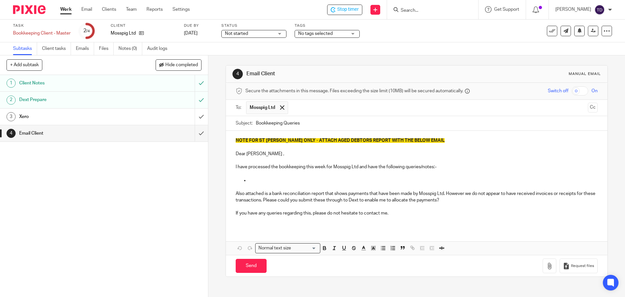
click at [178, 118] on div "Xero" at bounding box center [103, 117] width 169 height 10
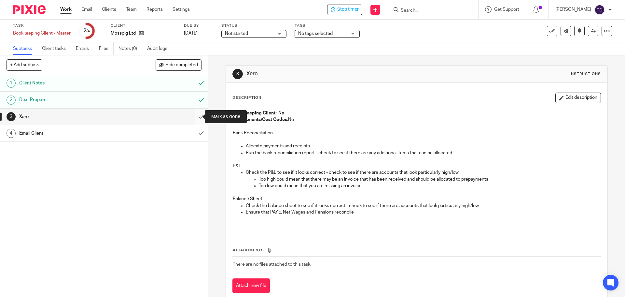
click at [196, 119] on input "submit" at bounding box center [104, 116] width 208 height 16
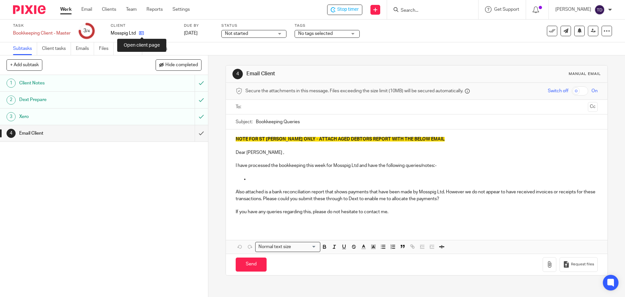
click at [140, 33] on icon at bounding box center [141, 33] width 5 height 5
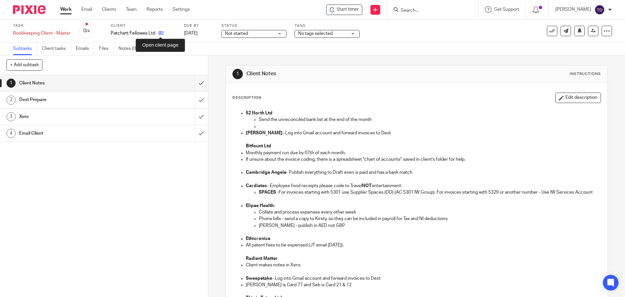
click at [161, 32] on icon at bounding box center [161, 33] width 5 height 5
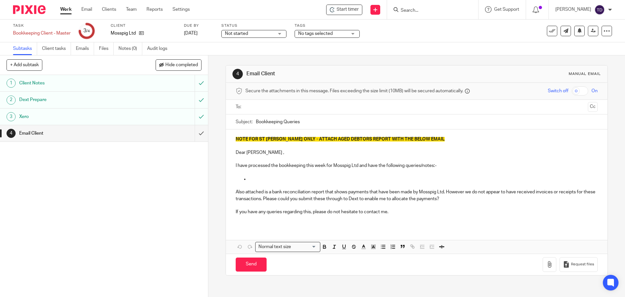
click at [65, 9] on link "Work" at bounding box center [65, 9] width 11 height 7
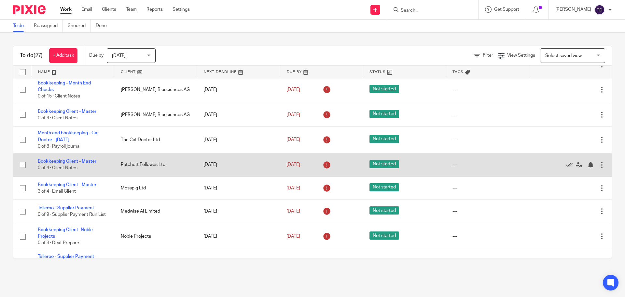
scroll to position [179, 0]
click at [86, 161] on link "Bookkeeping Client - Master" at bounding box center [67, 161] width 59 height 5
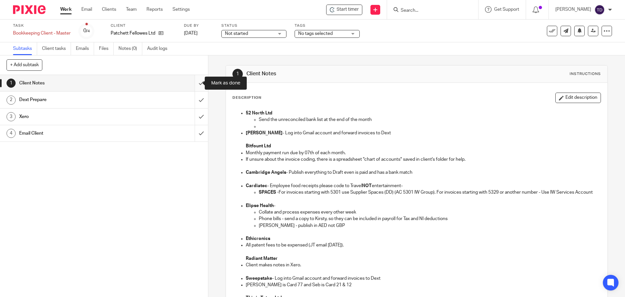
click at [196, 85] on input "submit" at bounding box center [104, 83] width 208 height 16
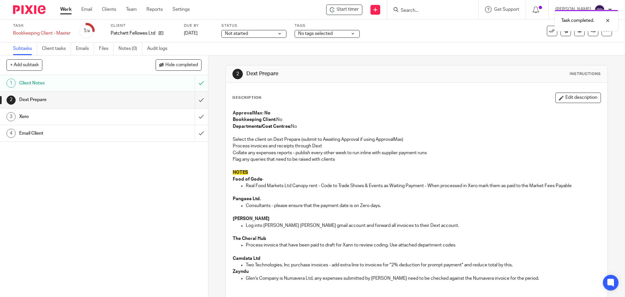
click at [350, 11] on div "Task completed." at bounding box center [466, 19] width 306 height 25
click at [363, 7] on div "Task completed." at bounding box center [466, 19] width 306 height 25
click at [361, 14] on div "Task completed." at bounding box center [466, 19] width 306 height 25
click at [360, 10] on div "Task completed." at bounding box center [466, 19] width 306 height 25
click at [359, 9] on span "Start timer" at bounding box center [348, 9] width 22 height 7
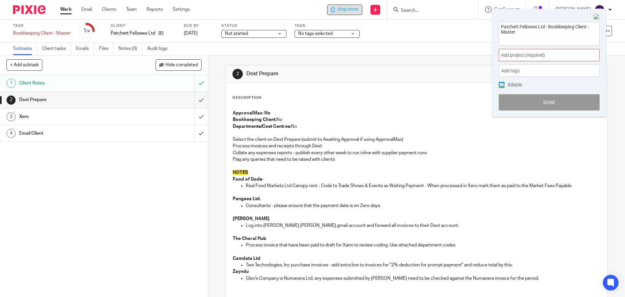
click at [517, 53] on span "Add project (required) :" at bounding box center [542, 55] width 82 height 7
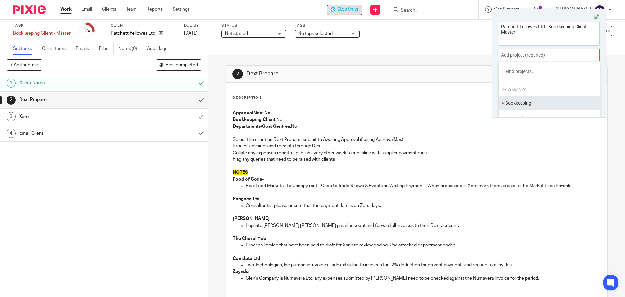
click at [519, 104] on li "Bookkeeping" at bounding box center [547, 103] width 85 height 7
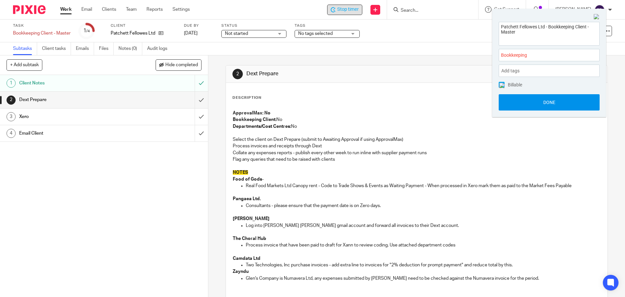
click at [522, 100] on button "Done" at bounding box center [549, 102] width 101 height 16
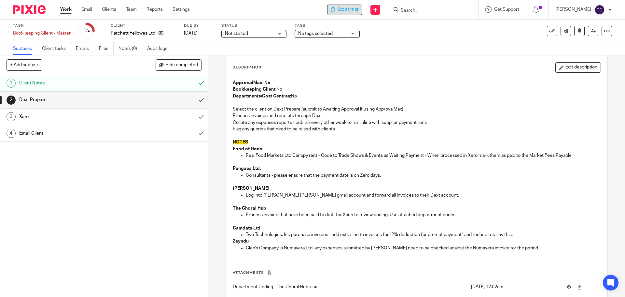
scroll to position [4, 0]
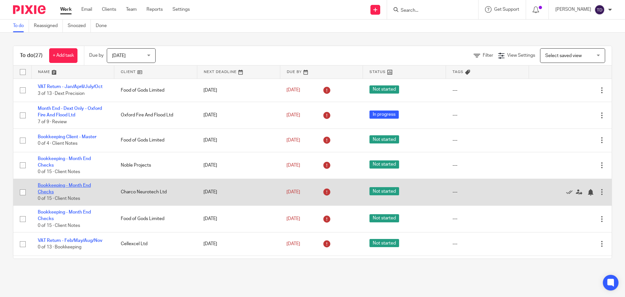
click at [76, 184] on link "Bookkeeping - Month End Checks" at bounding box center [64, 188] width 53 height 11
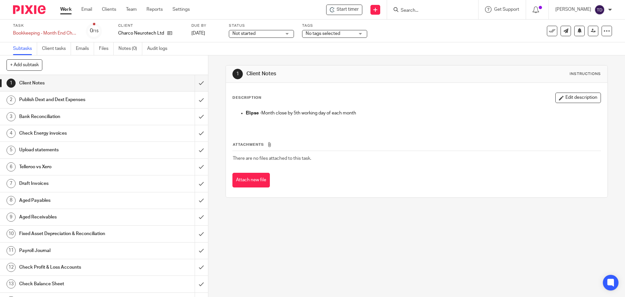
click at [432, 117] on p at bounding box center [423, 119] width 355 height 7
click at [197, 83] on input "submit" at bounding box center [104, 83] width 208 height 16
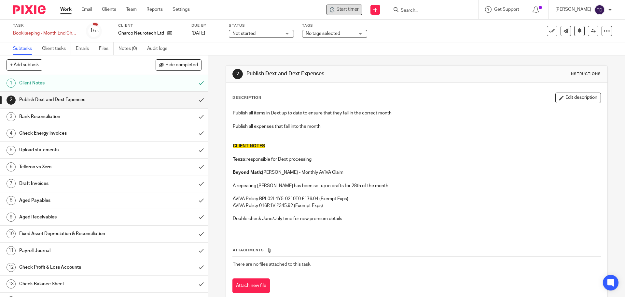
click at [358, 9] on span "Start timer" at bounding box center [348, 9] width 22 height 7
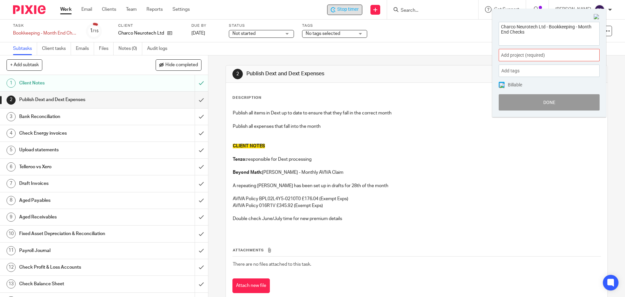
click at [535, 47] on div "Charco Neurotech Ltd - Bookkeeping - Month End Checks Add project (required) : …" at bounding box center [549, 66] width 114 height 102
click at [533, 54] on span "Add project (required) :" at bounding box center [542, 55] width 82 height 7
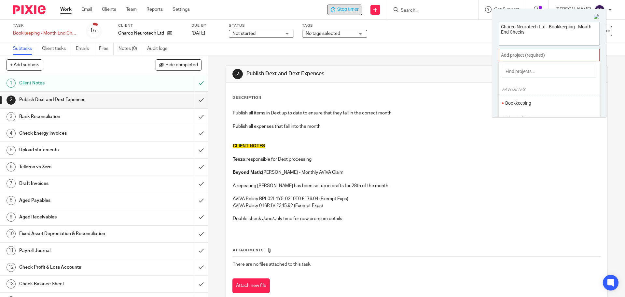
click at [534, 100] on li "Bookkeeping" at bounding box center [547, 103] width 85 height 7
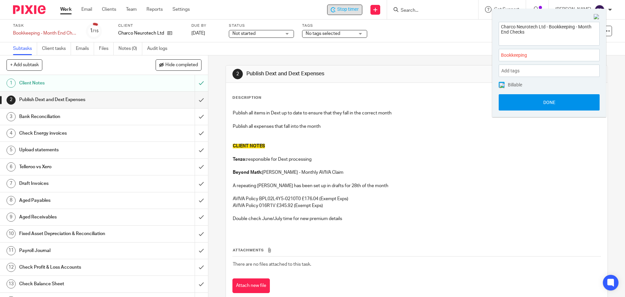
click at [537, 99] on button "Done" at bounding box center [549, 102] width 101 height 16
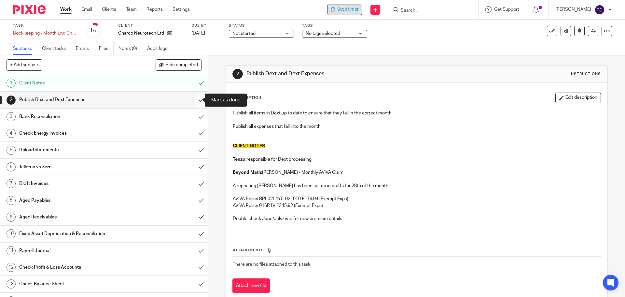
click at [194, 99] on input "submit" at bounding box center [104, 100] width 208 height 16
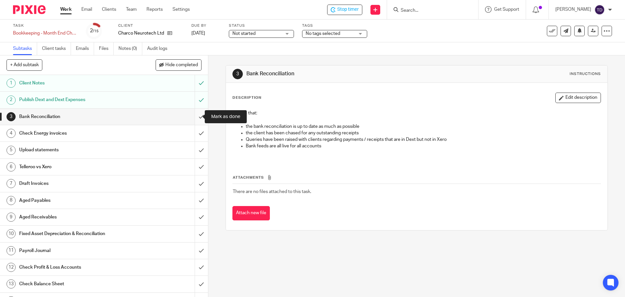
click at [196, 115] on input "submit" at bounding box center [104, 116] width 208 height 16
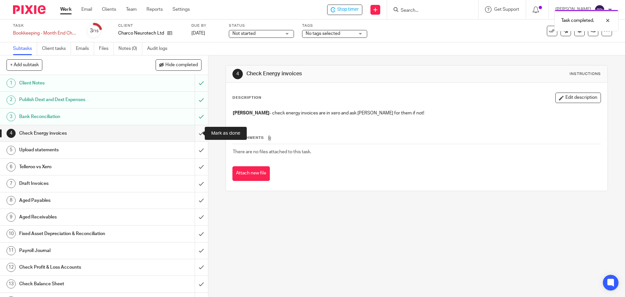
click at [192, 135] on input "submit" at bounding box center [104, 133] width 208 height 16
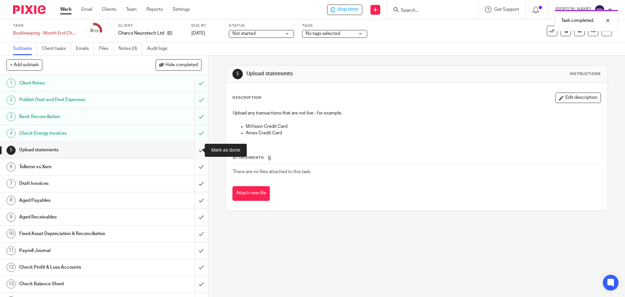
click at [197, 149] on input "submit" at bounding box center [104, 150] width 208 height 16
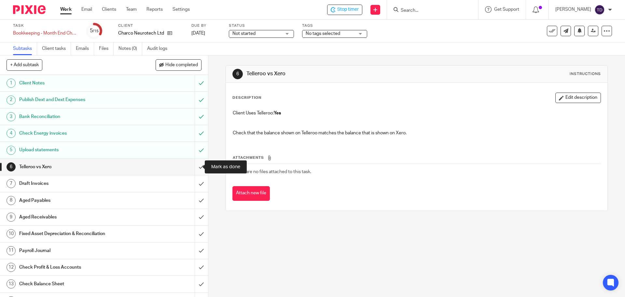
click at [195, 166] on input "submit" at bounding box center [104, 167] width 208 height 16
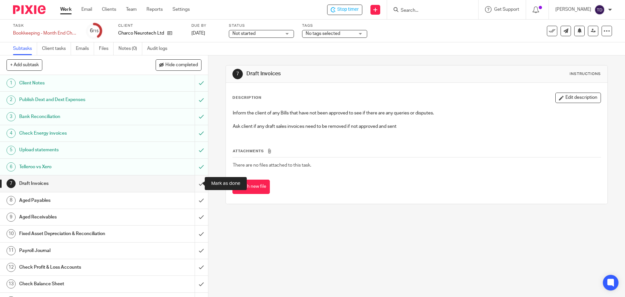
click at [194, 181] on input "submit" at bounding box center [104, 183] width 208 height 16
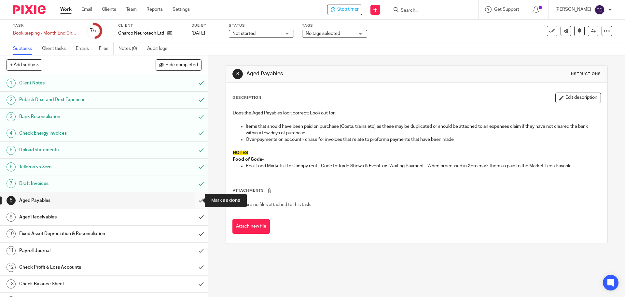
click at [193, 199] on input "submit" at bounding box center [104, 200] width 208 height 16
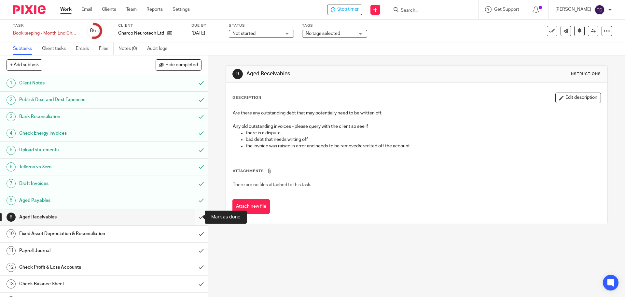
click at [195, 218] on input "submit" at bounding box center [104, 217] width 208 height 16
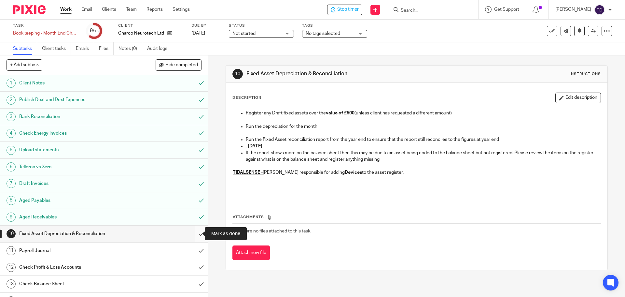
click at [194, 236] on input "submit" at bounding box center [104, 233] width 208 height 16
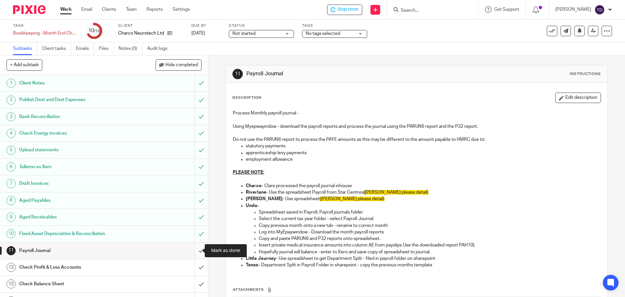
click at [195, 251] on input "submit" at bounding box center [104, 250] width 208 height 16
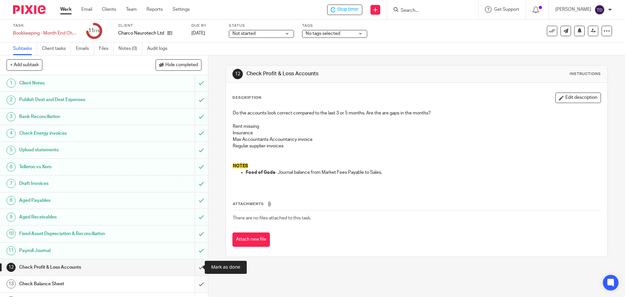
drag, startPoint x: 196, startPoint y: 266, endPoint x: 192, endPoint y: 277, distance: 12.4
click at [193, 275] on input "submit" at bounding box center [104, 267] width 208 height 16
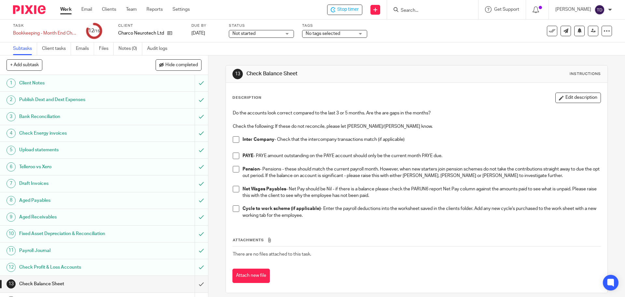
click at [236, 139] on span at bounding box center [236, 139] width 7 height 7
click at [235, 155] on span at bounding box center [236, 155] width 7 height 7
click at [235, 168] on span at bounding box center [236, 169] width 7 height 7
click at [240, 192] on li "Net Wages Payables - Net Pay should be Nil - if there is a balance please check…" at bounding box center [417, 192] width 368 height 13
click at [239, 191] on li "Net Wages Payables - Net Pay should be Nil - if there is a balance please check…" at bounding box center [417, 192] width 368 height 13
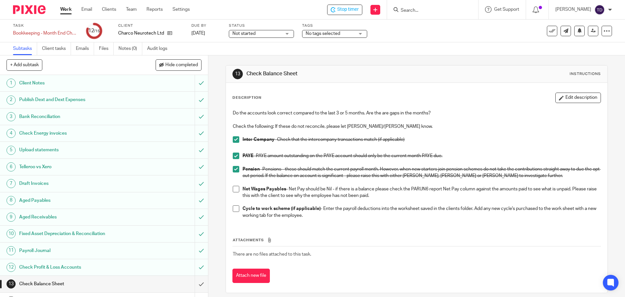
drag, startPoint x: 233, startPoint y: 189, endPoint x: 240, endPoint y: 191, distance: 7.3
click at [233, 189] on span at bounding box center [236, 189] width 7 height 7
click at [233, 208] on span at bounding box center [236, 208] width 7 height 7
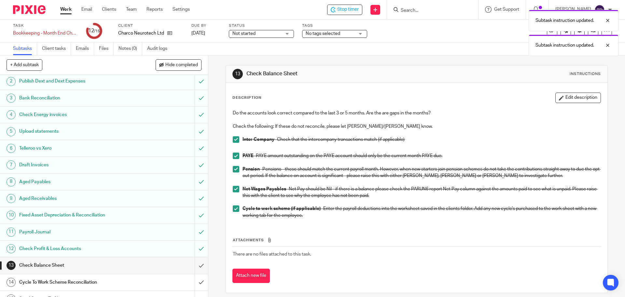
scroll to position [29, 0]
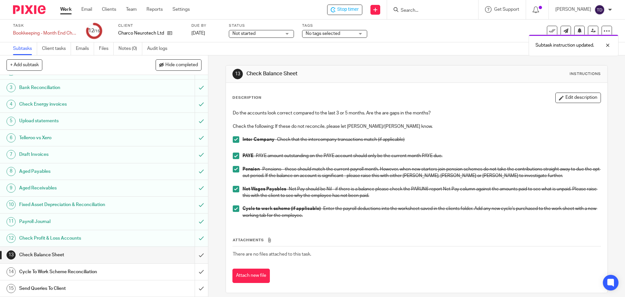
click at [187, 254] on link "13 Check Balance Sheet" at bounding box center [97, 255] width 195 height 16
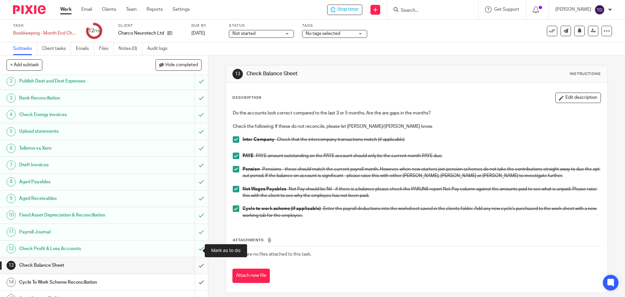
scroll to position [29, 0]
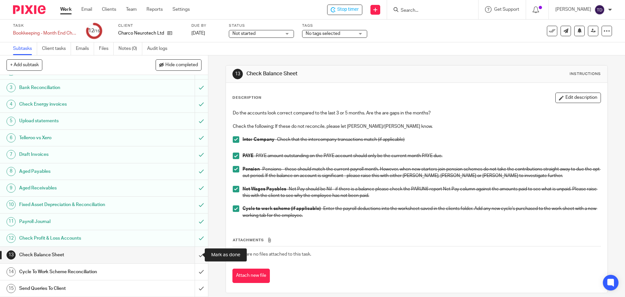
click at [195, 257] on input "submit" at bounding box center [104, 255] width 208 height 16
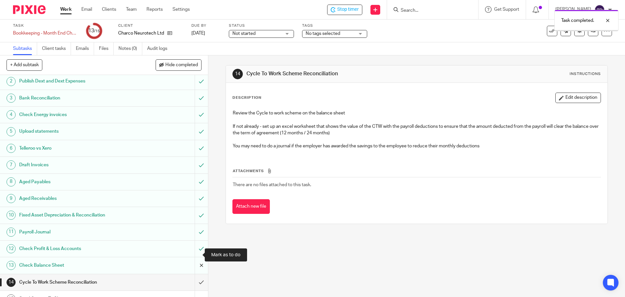
scroll to position [29, 0]
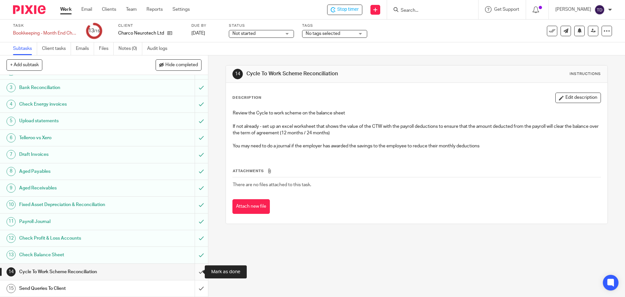
click at [191, 271] on input "submit" at bounding box center [104, 271] width 208 height 16
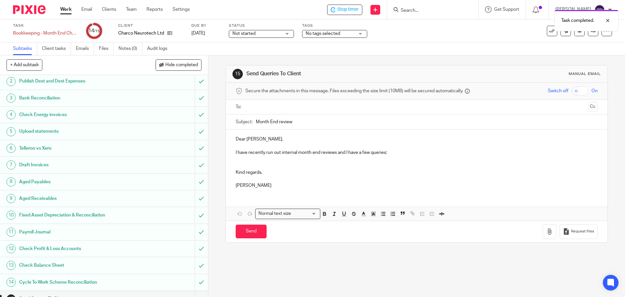
scroll to position [29, 0]
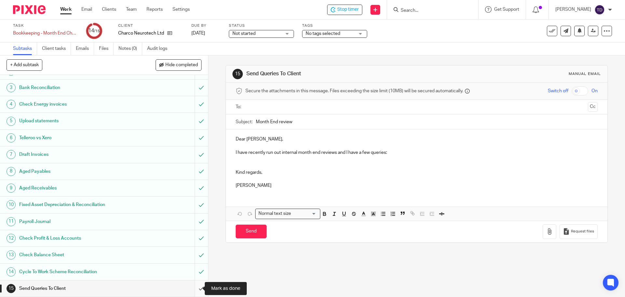
click at [194, 288] on input "submit" at bounding box center [104, 288] width 208 height 16
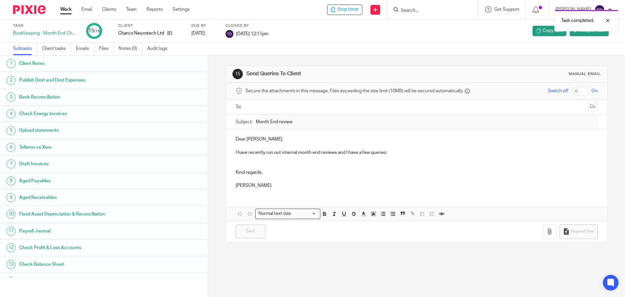
click at [350, 11] on div "Task completed." at bounding box center [466, 19] width 306 height 25
click at [358, 9] on div "Task completed." at bounding box center [466, 19] width 306 height 25
click at [94, 65] on h1 "Client Notes" at bounding box center [80, 64] width 122 height 10
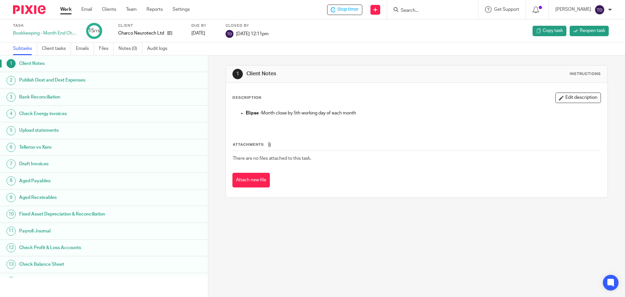
click at [101, 81] on h1 "Publish Dext and Dext Expenses" at bounding box center [80, 80] width 122 height 10
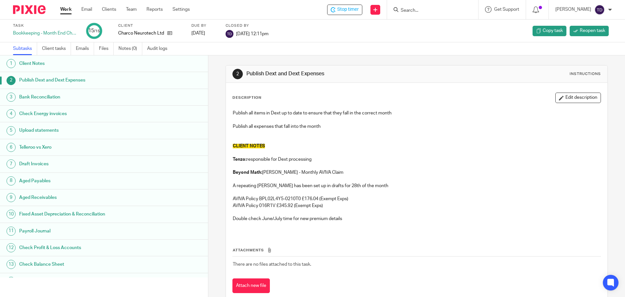
click at [96, 96] on h1 "Bank Reconciliation" at bounding box center [80, 97] width 122 height 10
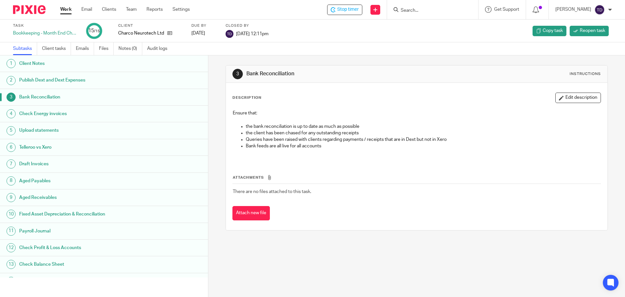
click at [109, 78] on h1 "Publish Dext and Dext Expenses" at bounding box center [80, 80] width 122 height 10
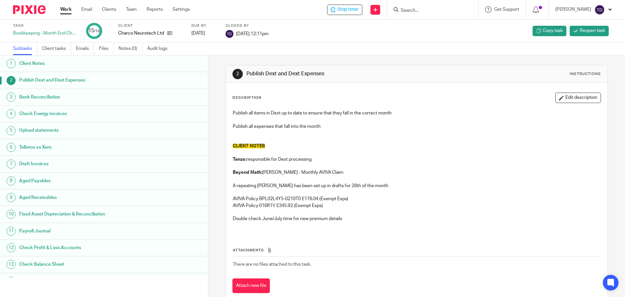
click at [103, 93] on h1 "Bank Reconciliation" at bounding box center [80, 97] width 122 height 10
click at [92, 96] on h1 "Bank Reconciliation" at bounding box center [80, 97] width 122 height 10
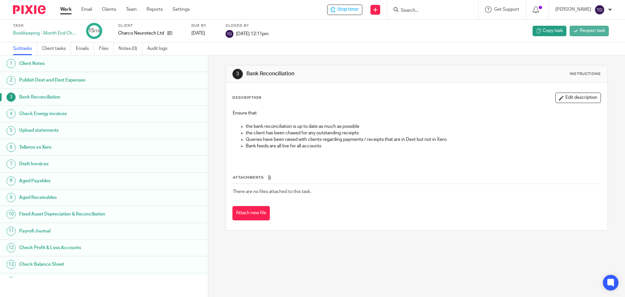
click at [582, 31] on span "Reopen task" at bounding box center [592, 30] width 25 height 7
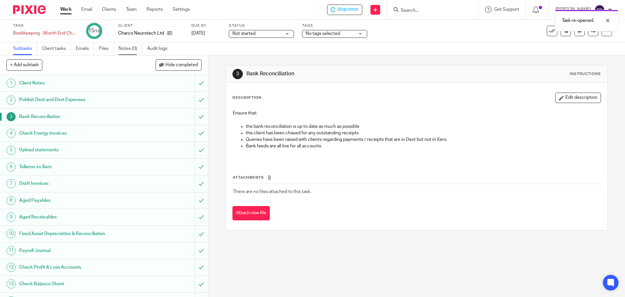
click at [124, 50] on link "Notes (0)" at bounding box center [131, 48] width 24 height 13
click at [124, 133] on h1 "Check Energy invoices" at bounding box center [75, 133] width 113 height 10
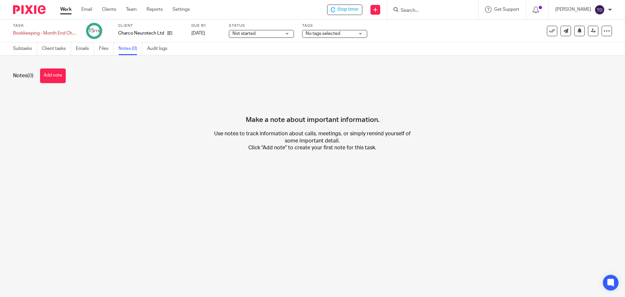
click at [50, 78] on button "Add note" at bounding box center [53, 75] width 26 height 15
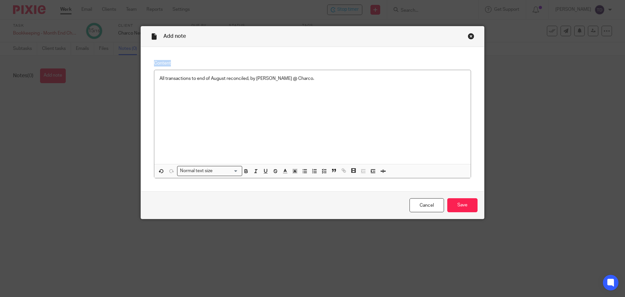
drag, startPoint x: 262, startPoint y: 34, endPoint x: 314, endPoint y: 53, distance: 56.0
click at [314, 53] on form "Add note Content All transactions to end of August reconciled, by [PERSON_NAME]…" at bounding box center [312, 122] width 343 height 192
click at [301, 78] on p "All transactions to end of August reconciled, by [PERSON_NAME] @ Charco." at bounding box center [313, 85] width 306 height 20
click at [156, 77] on div "All transactions to end of August reconciled, by [PERSON_NAME] @ Charco. Teller…" at bounding box center [312, 117] width 317 height 94
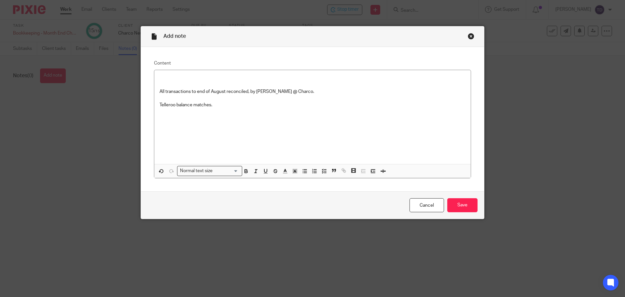
click at [170, 67] on fieldset "Content All transactions to end of August reconciled, by [PERSON_NAME] @ Charco…" at bounding box center [312, 119] width 317 height 119
click at [160, 77] on p "All transactions to end of August reconciled, by [PERSON_NAME] @ Charco. Teller…" at bounding box center [313, 98] width 306 height 46
click at [268, 78] on p "Dext cleared apart from a September receipt - will ask on bookkeeping day. All …" at bounding box center [313, 98] width 306 height 46
click at [230, 106] on p "Dext cleared apart from a September receipt - will ask [PERSON_NAME] on bookkee…" at bounding box center [313, 98] width 306 height 46
click at [213, 104] on p "Dext cleared apart from a September receipt - will ask [PERSON_NAME] on bookkee…" at bounding box center [313, 104] width 306 height 59
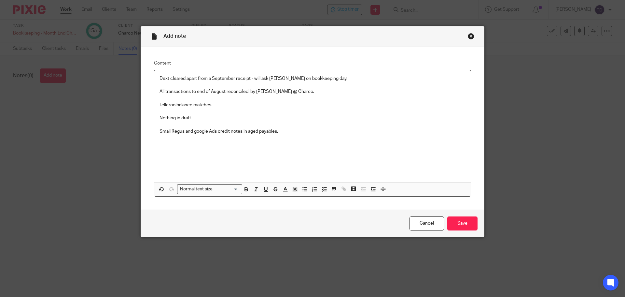
click at [194, 133] on p "Dext cleared apart from a September receipt - will ask [PERSON_NAME] on bookkee…" at bounding box center [313, 124] width 306 height 99
click at [284, 131] on p "Dext cleared apart from a September receipt - will ask [PERSON_NAME] on bookkee…" at bounding box center [313, 124] width 306 height 99
click at [160, 131] on p "Dext cleared apart from a September receipt - will ask [PERSON_NAME] on bookkee…" at bounding box center [313, 124] width 306 height 99
click at [285, 129] on p "Dext cleared apart from a September receipt - will ask [PERSON_NAME] on bookkee…" at bounding box center [313, 124] width 306 height 99
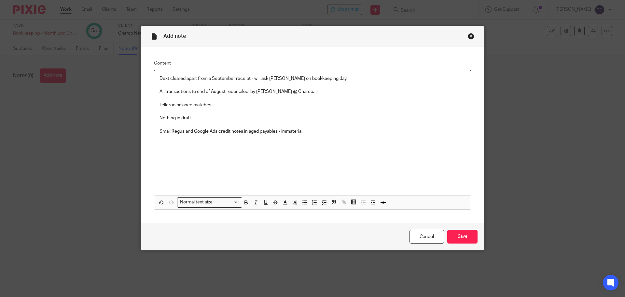
click at [331, 134] on p "Dext cleared apart from a September receipt - will ask Clare on bookkeeping day…" at bounding box center [313, 131] width 306 height 112
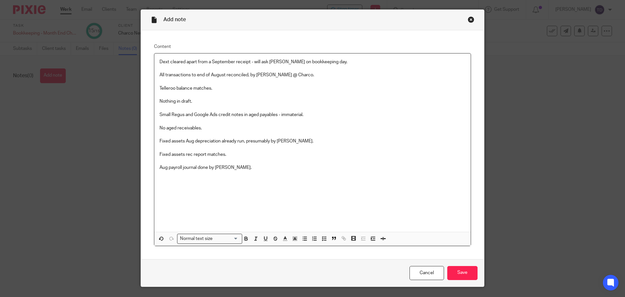
scroll to position [33, 0]
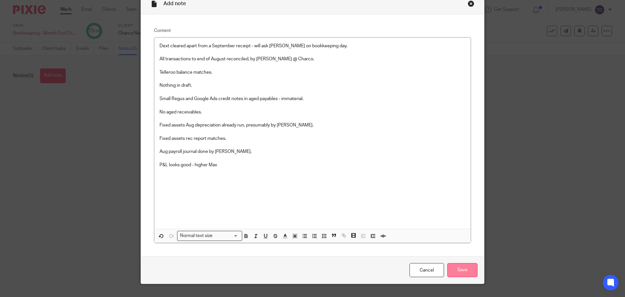
click at [470, 271] on input "Save" at bounding box center [462, 270] width 30 height 14
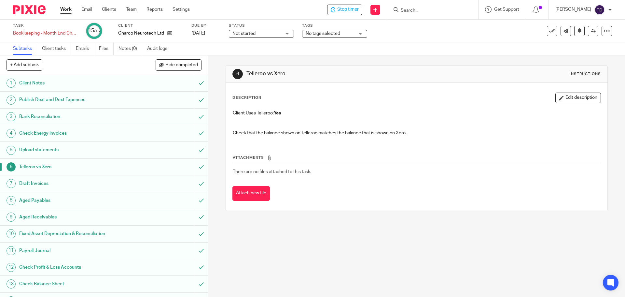
click at [98, 183] on h1 "Draft Invoices" at bounding box center [75, 183] width 113 height 10
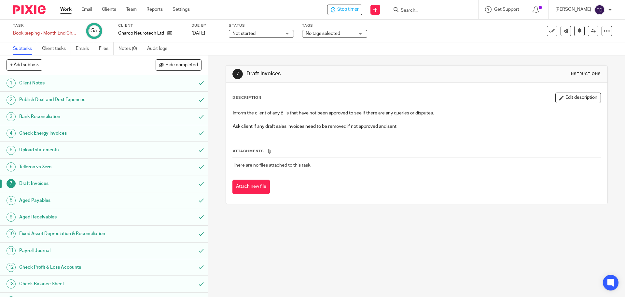
click at [98, 150] on h1 "Upload statements" at bounding box center [75, 150] width 113 height 10
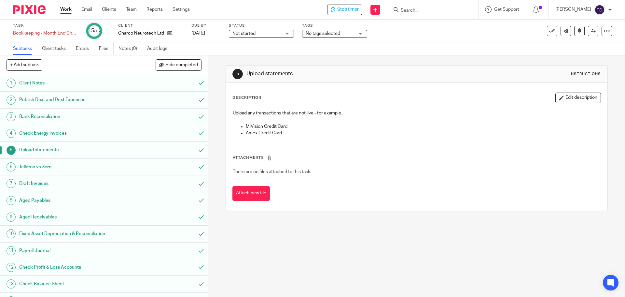
click at [106, 185] on h1 "Draft Invoices" at bounding box center [75, 183] width 113 height 10
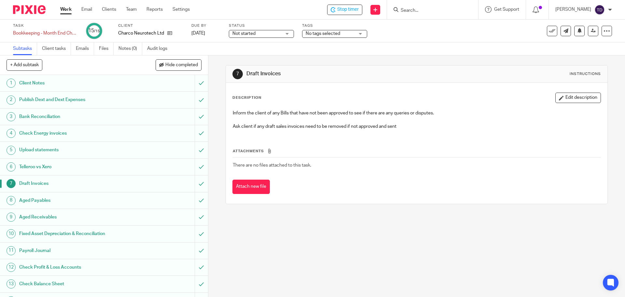
click at [59, 202] on h1 "Aged Payables" at bounding box center [75, 200] width 113 height 10
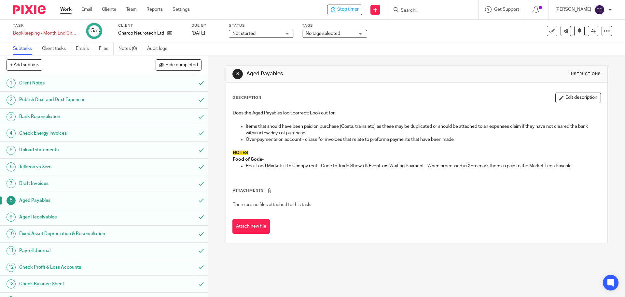
click at [152, 218] on div "Aged Receivables" at bounding box center [103, 217] width 169 height 10
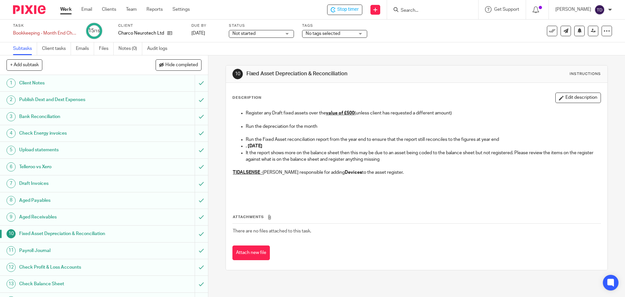
drag, startPoint x: 113, startPoint y: 250, endPoint x: 113, endPoint y: 224, distance: 26.1
click at [112, 250] on h1 "Payroll Journal" at bounding box center [75, 251] width 113 height 10
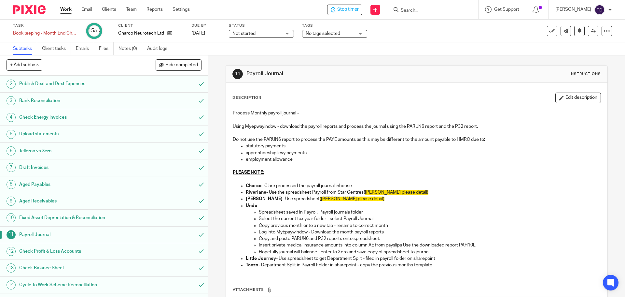
scroll to position [29, 0]
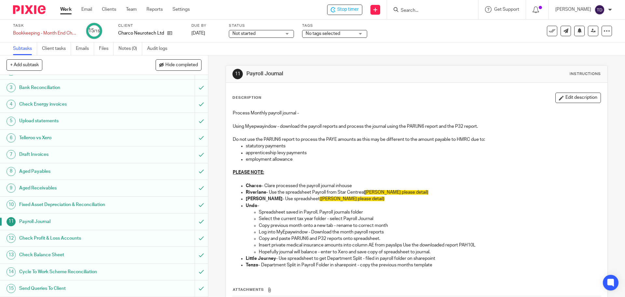
click at [117, 235] on h1 "Check Profit & Loss Accounts" at bounding box center [75, 238] width 113 height 10
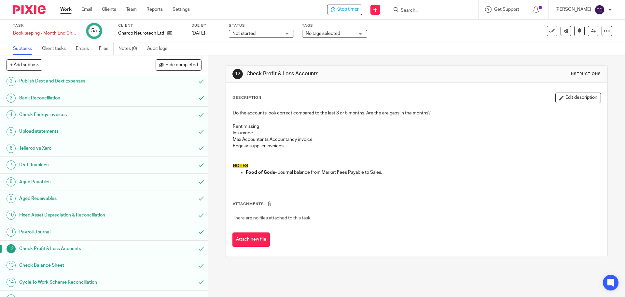
scroll to position [29, 0]
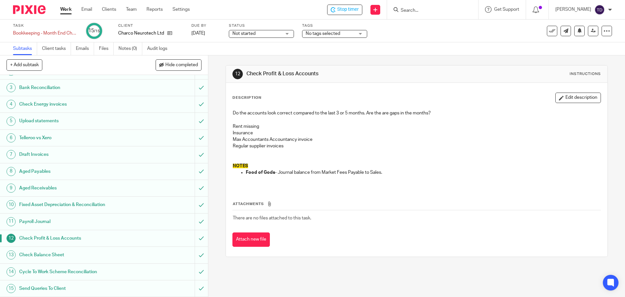
click at [66, 8] on link "Work" at bounding box center [65, 9] width 11 height 7
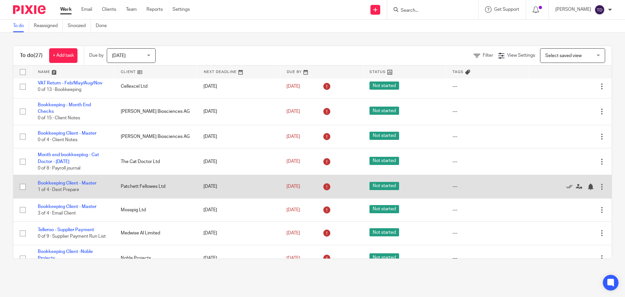
scroll to position [146, 0]
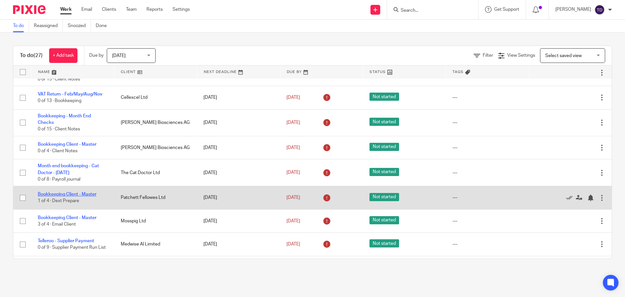
click at [84, 194] on link "Bookkeeping Client - Master" at bounding box center [67, 194] width 59 height 5
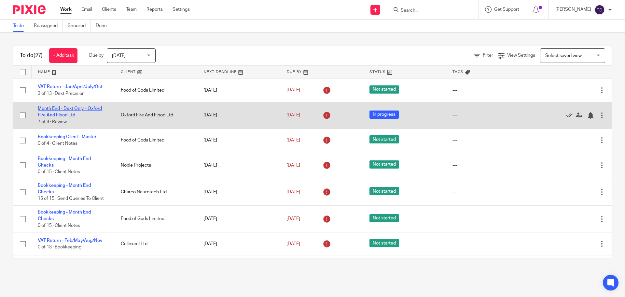
click at [88, 109] on link "Month End - Dext Only - Oxford Fire And Flood Ltd" at bounding box center [70, 111] width 64 height 11
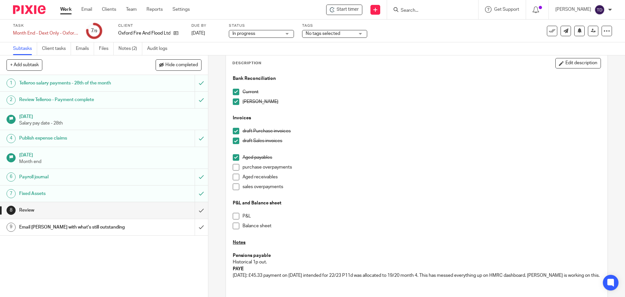
scroll to position [23, 0]
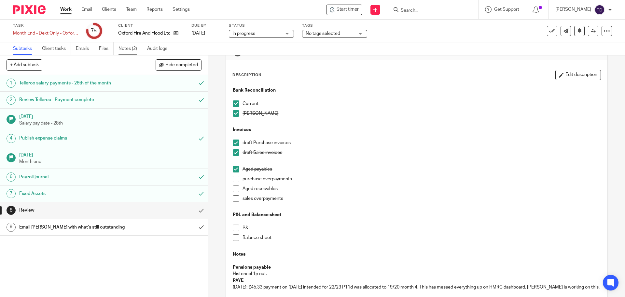
click at [133, 49] on link "Notes (2)" at bounding box center [131, 48] width 24 height 13
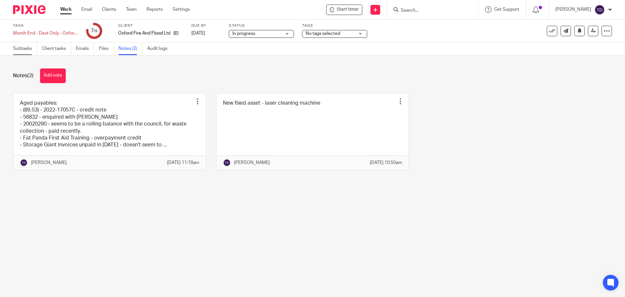
click at [25, 47] on link "Subtasks" at bounding box center [25, 48] width 24 height 13
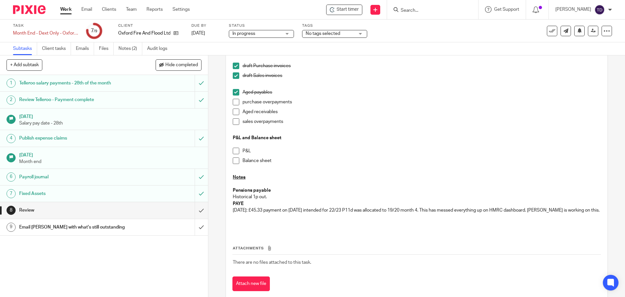
scroll to position [88, 0]
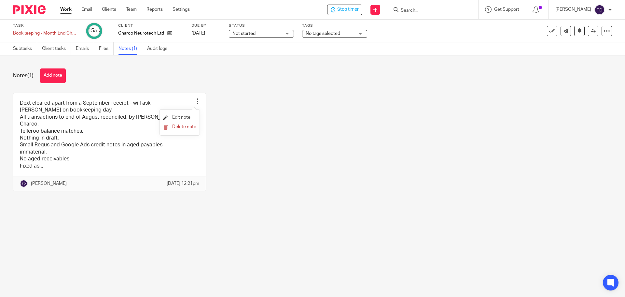
click at [181, 115] on span "Edit note" at bounding box center [181, 117] width 18 height 5
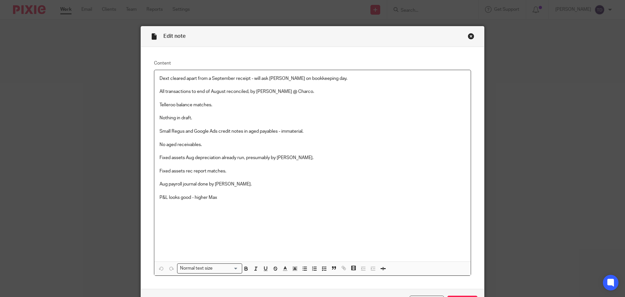
click at [302, 131] on p "Dext cleared apart from a September receipt - will ask Clare on bookkeeping day…" at bounding box center [313, 164] width 306 height 178
click at [352, 124] on p "Dext cleared apart from a September receipt - will ask Clare on bookkeeping day…" at bounding box center [313, 164] width 306 height 178
click at [241, 194] on p "Dext cleared apart from a September receipt - will ask Clare on bookkeeping day…" at bounding box center [313, 164] width 306 height 178
click at [203, 196] on p "Dext cleared apart from a September receipt - will ask Clare on bookkeeping day…" at bounding box center [313, 164] width 306 height 178
click at [209, 195] on p "Dext cleared apart from a September receipt - will ask Clare on bookkeeping day…" at bounding box center [313, 164] width 306 height 178
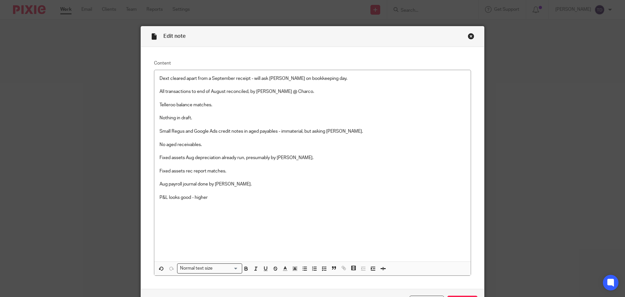
click at [236, 199] on p "Dext cleared apart from a September receipt - will ask Clare on bookkeeping day…" at bounding box center [313, 164] width 306 height 178
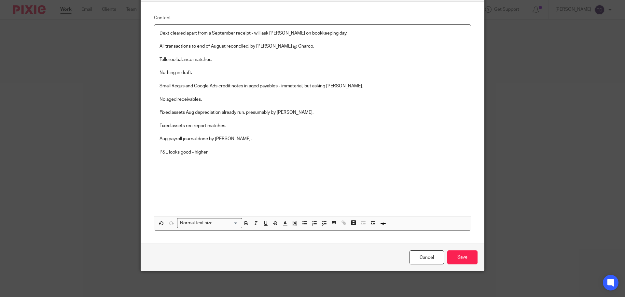
scroll to position [46, 0]
drag, startPoint x: 324, startPoint y: 85, endPoint x: 329, endPoint y: 89, distance: 6.0
click at [330, 88] on p "Dext cleared apart from a September receipt - will ask Clare on bookkeeping day…" at bounding box center [313, 119] width 306 height 178
click at [334, 84] on p "Dext cleared apart from a September receipt - will ask Clare on bookkeeping day…" at bounding box center [313, 119] width 306 height 178
click at [459, 257] on input "Save" at bounding box center [462, 257] width 30 height 14
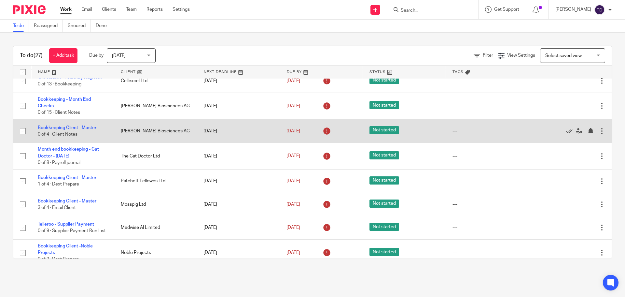
scroll to position [33, 0]
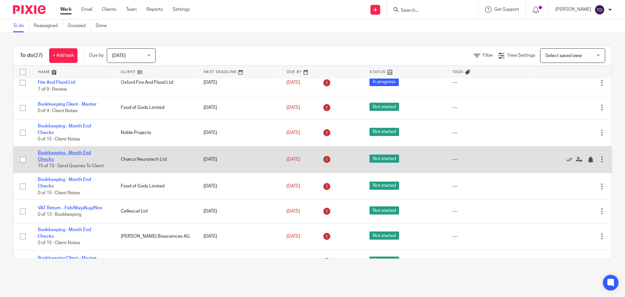
click at [73, 154] on link "Bookkeeping - Month End Checks" at bounding box center [64, 155] width 53 height 11
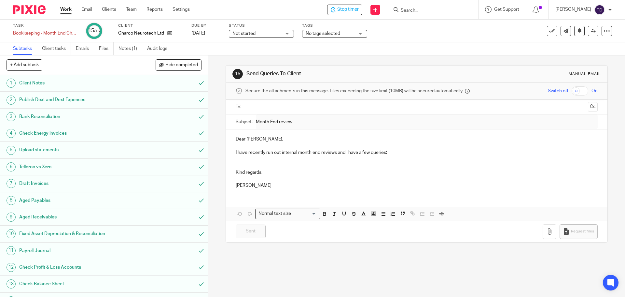
click at [260, 183] on p "Tom" at bounding box center [417, 185] width 362 height 7
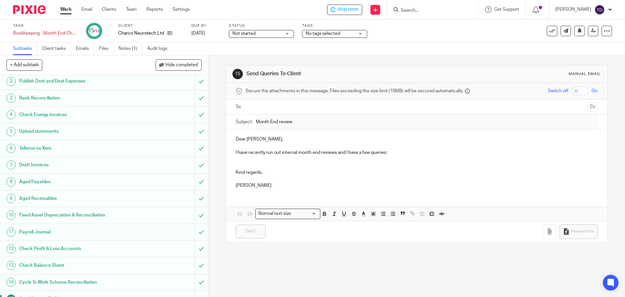
scroll to position [29, 0]
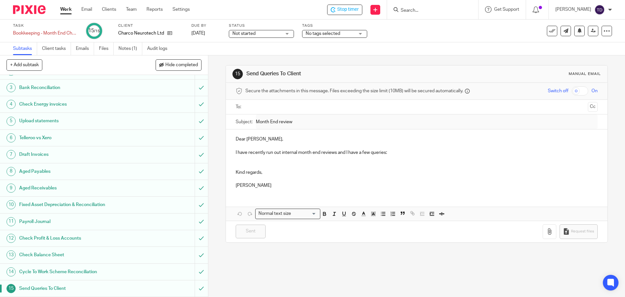
click at [119, 256] on h1 "Check Balance Sheet" at bounding box center [75, 255] width 113 height 10
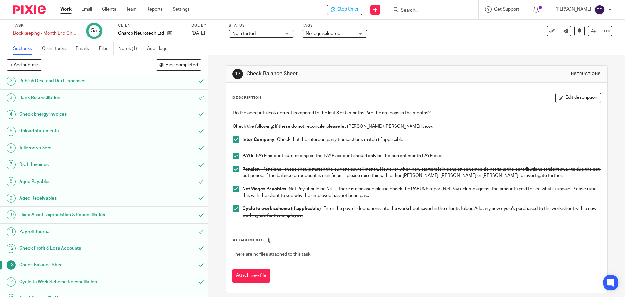
scroll to position [29, 0]
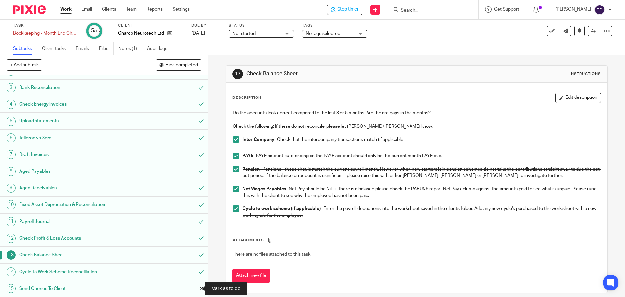
click at [192, 291] on input "submit" at bounding box center [104, 288] width 208 height 16
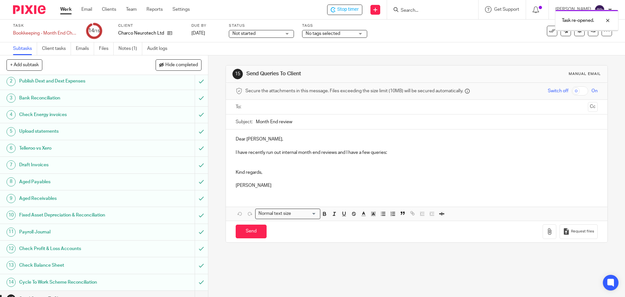
scroll to position [29, 0]
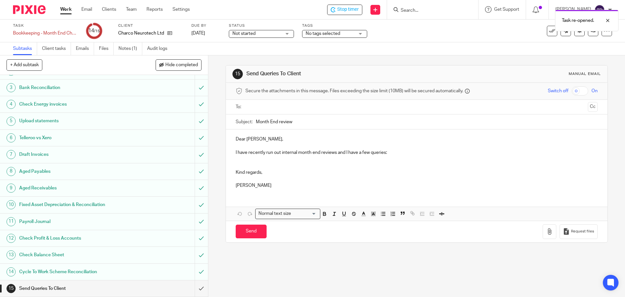
click at [142, 259] on div "Check Balance Sheet" at bounding box center [103, 255] width 169 height 10
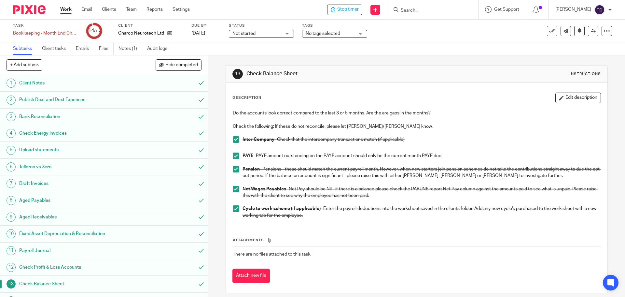
scroll to position [29, 0]
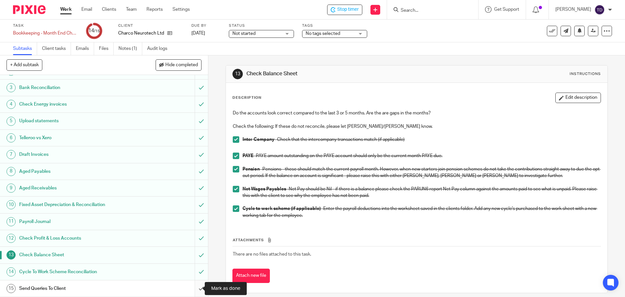
click at [193, 287] on input "submit" at bounding box center [104, 288] width 208 height 16
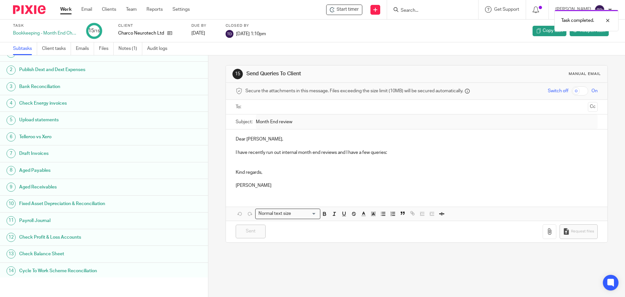
scroll to position [29, 0]
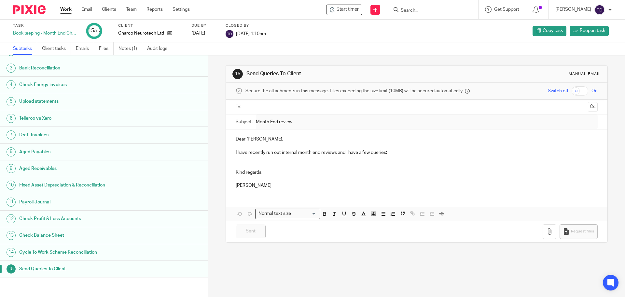
click at [63, 8] on link "Work" at bounding box center [65, 9] width 11 height 7
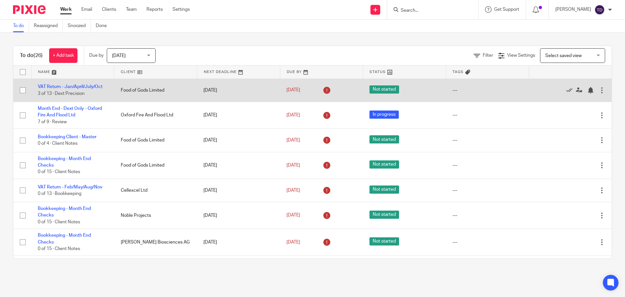
click at [599, 88] on div at bounding box center [602, 90] width 7 height 7
click at [588, 89] on div at bounding box center [591, 90] width 7 height 7
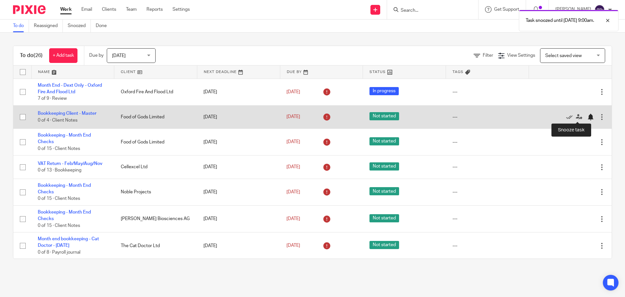
click at [588, 115] on div at bounding box center [591, 117] width 7 height 7
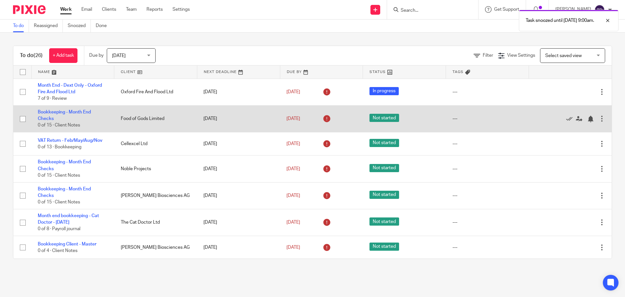
click at [572, 121] on div at bounding box center [567, 118] width 64 height 7
click at [588, 119] on div at bounding box center [591, 119] width 7 height 7
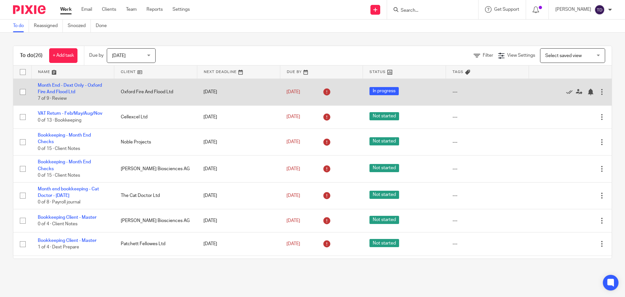
click at [65, 88] on td "Month End - Dext Only - Oxford Fire And Flood Ltd 7 of 9 · Review" at bounding box center [72, 91] width 83 height 27
click at [68, 82] on td "Month End - Dext Only - Oxford Fire And Flood Ltd 7 of 9 · Review" at bounding box center [72, 91] width 83 height 27
click at [67, 85] on link "Month End - Dext Only - Oxford Fire And Flood Ltd" at bounding box center [70, 88] width 64 height 11
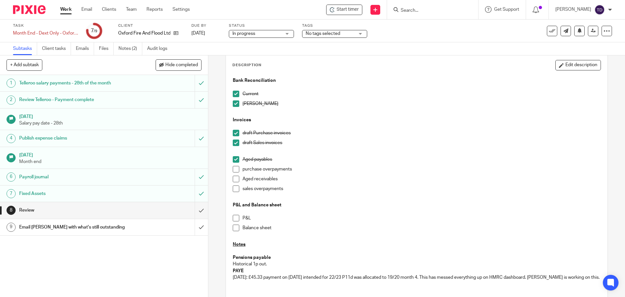
scroll to position [121, 0]
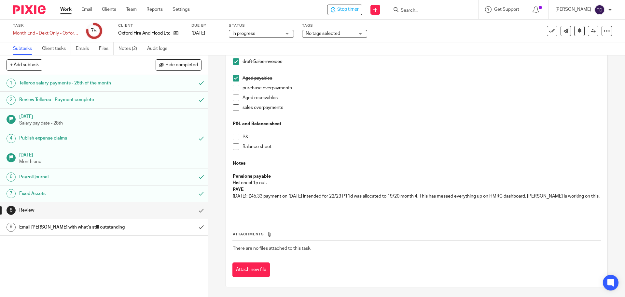
click at [235, 143] on span at bounding box center [236, 146] width 7 height 7
drag, startPoint x: 106, startPoint y: 52, endPoint x: 122, endPoint y: 48, distance: 16.7
drag, startPoint x: 122, startPoint y: 48, endPoint x: 129, endPoint y: 51, distance: 7.3
click at [129, 51] on link "Notes (2)" at bounding box center [131, 48] width 24 height 13
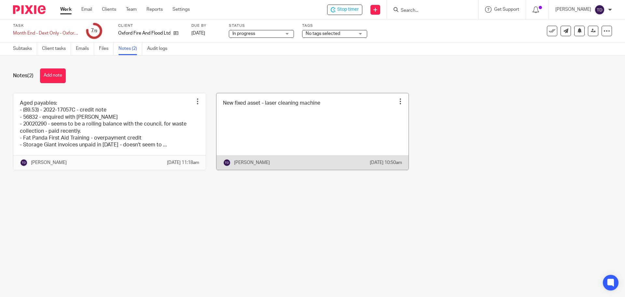
click at [275, 135] on link at bounding box center [313, 131] width 192 height 77
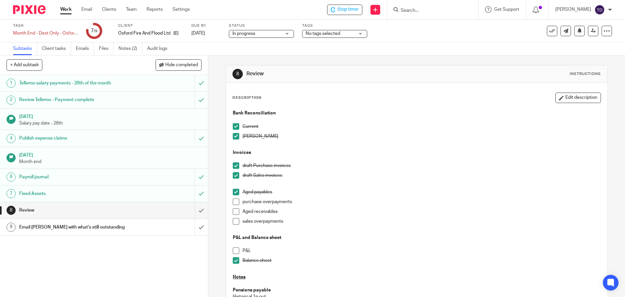
click at [237, 201] on span at bounding box center [236, 201] width 7 height 7
click at [348, 10] on span "Stop timer" at bounding box center [347, 9] width 21 height 7
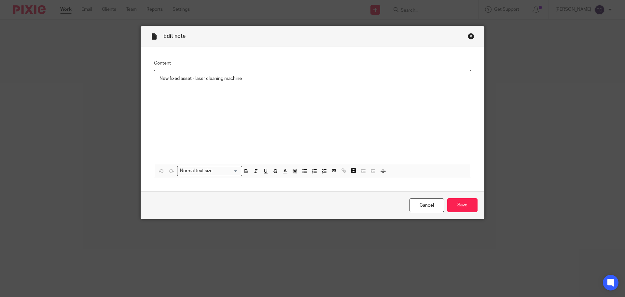
click at [469, 36] on div "Close this dialog window" at bounding box center [471, 36] width 7 height 7
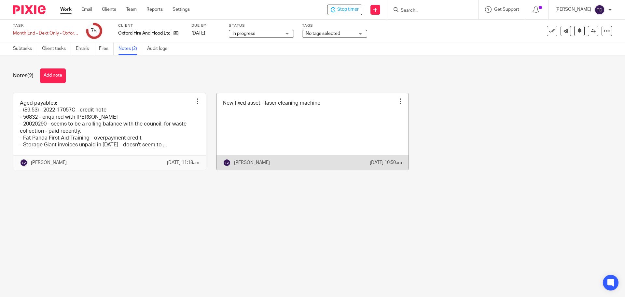
click at [274, 120] on link at bounding box center [313, 131] width 192 height 77
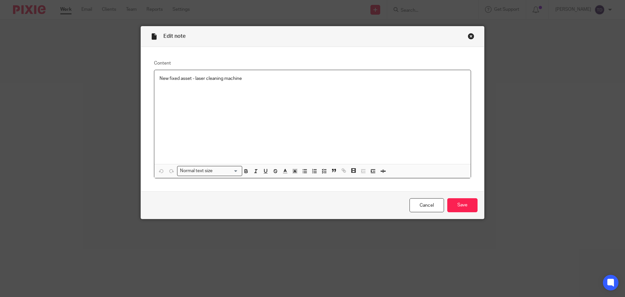
click at [263, 78] on p "New fixed asset - laser cleaning machine" at bounding box center [313, 78] width 306 height 7
